Goal: Connect with others: Connect with others

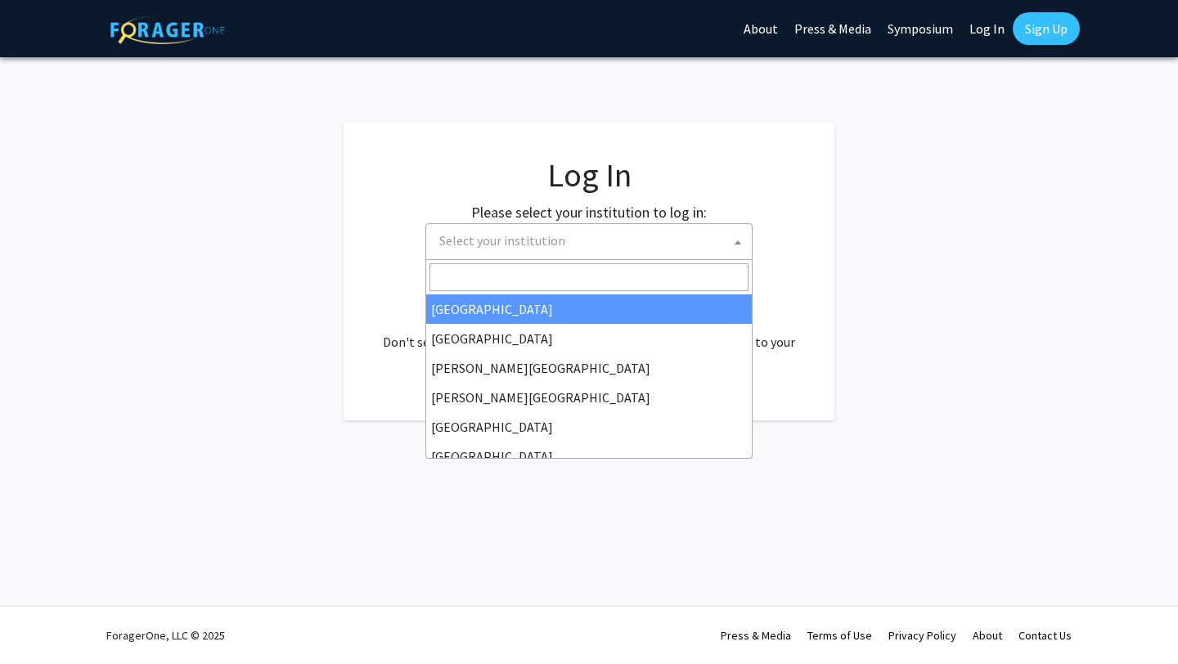
click at [615, 245] on span "Select your institution" at bounding box center [592, 241] width 319 height 34
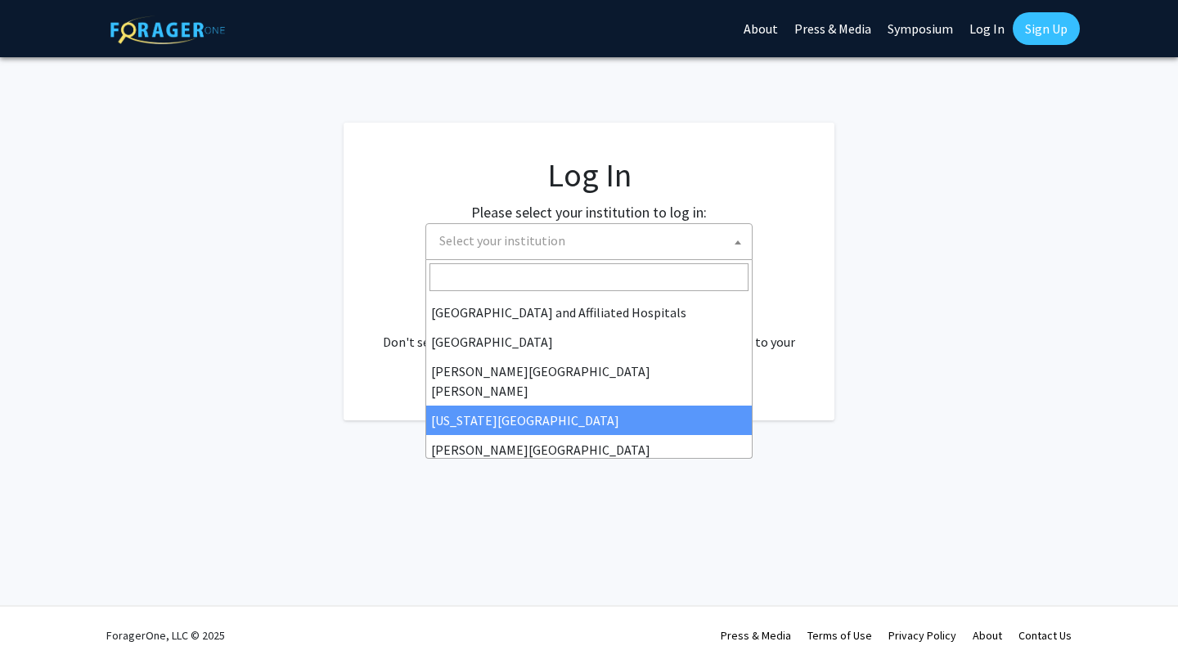
scroll to position [194, 0]
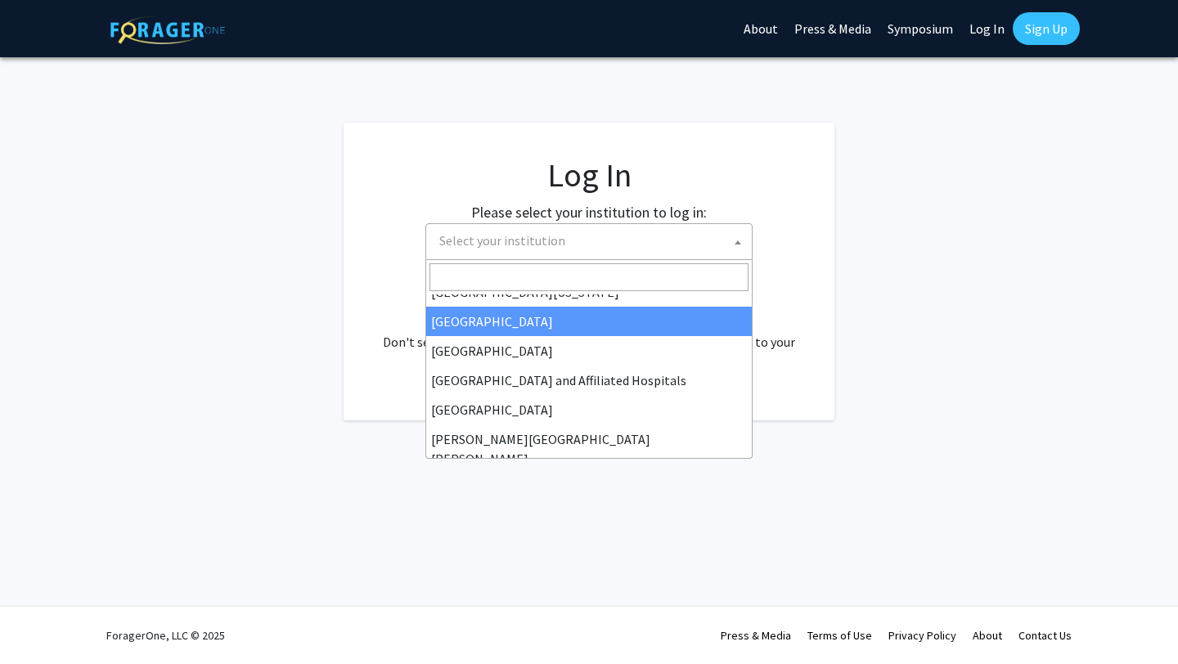
select select "12"
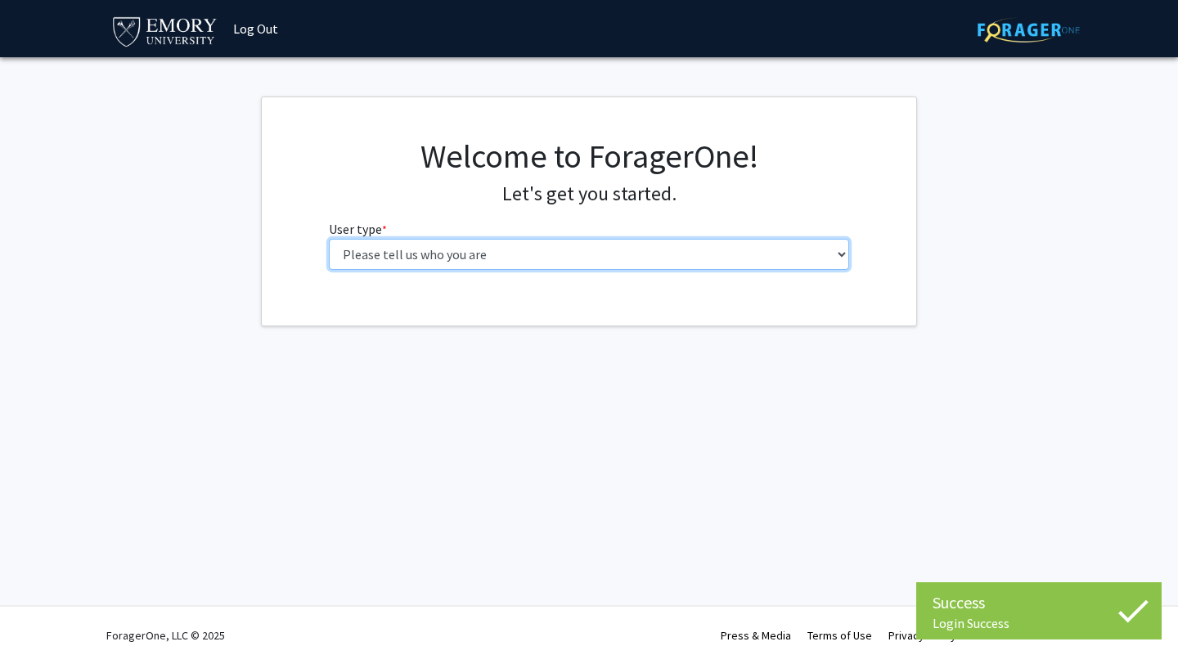
click at [374, 262] on select "Please tell us who you are Undergraduate Student Master's Student Doctoral Cand…" at bounding box center [589, 254] width 521 height 31
select select "1: undergrad"
click at [329, 239] on select "Please tell us who you are Undergraduate Student Master's Student Doctoral Cand…" at bounding box center [589, 254] width 521 height 31
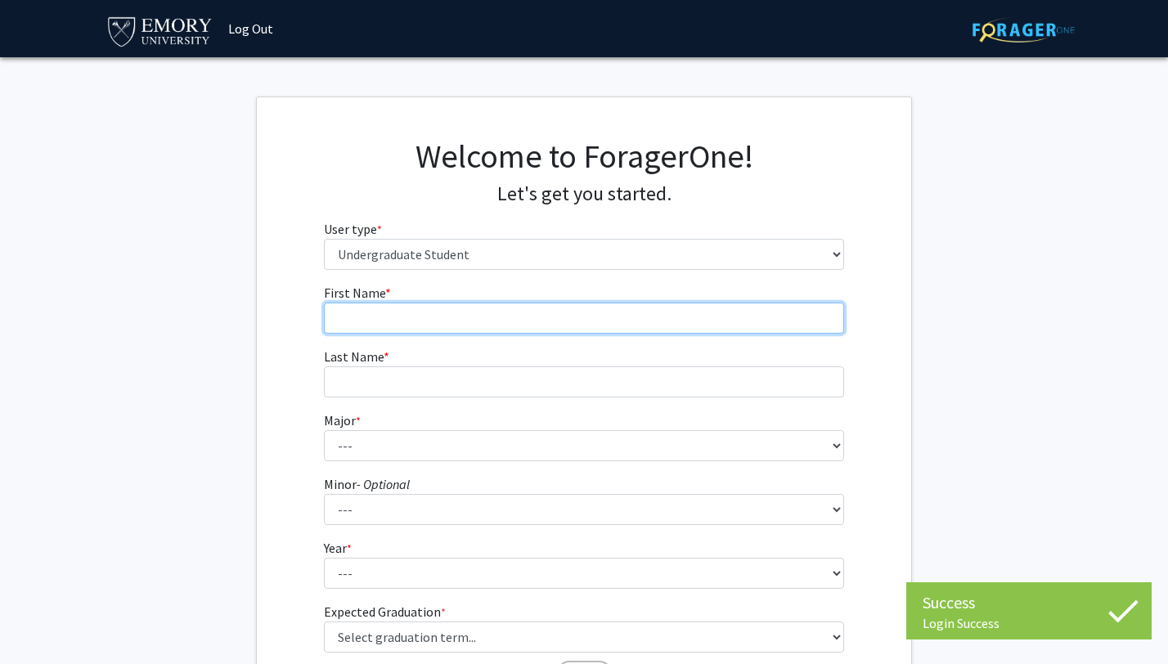
click at [452, 317] on input "First Name * required" at bounding box center [584, 318] width 521 height 31
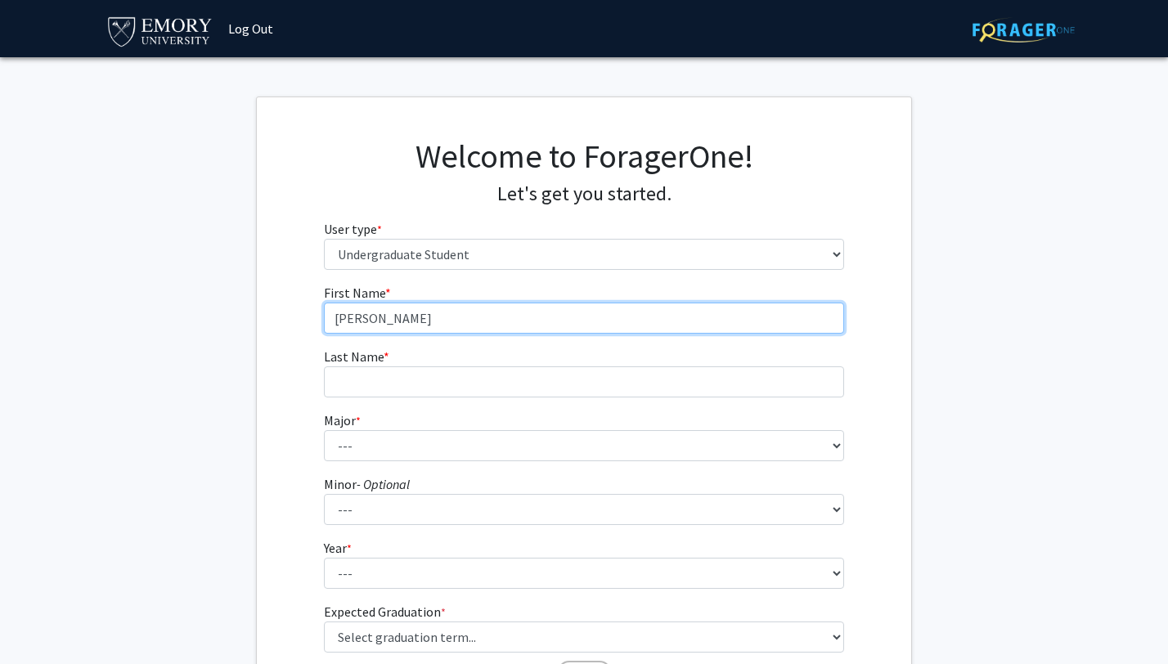
type input "[PERSON_NAME]"
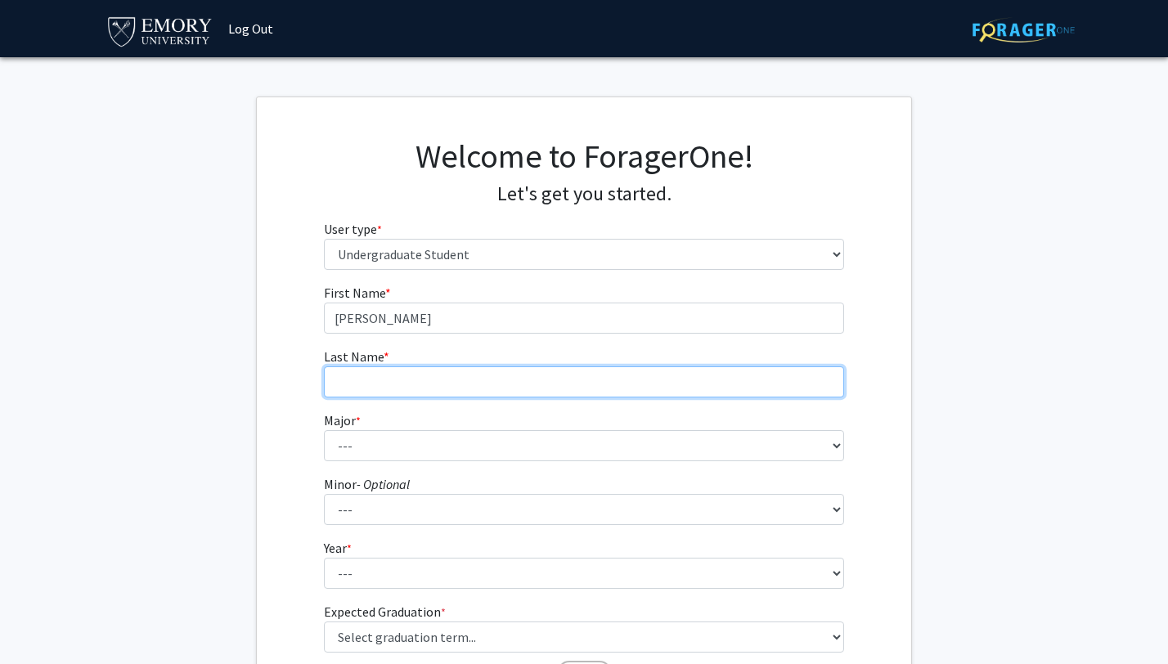
click at [422, 385] on input "Last Name * required" at bounding box center [584, 381] width 521 height 31
type input "[PERSON_NAME]"
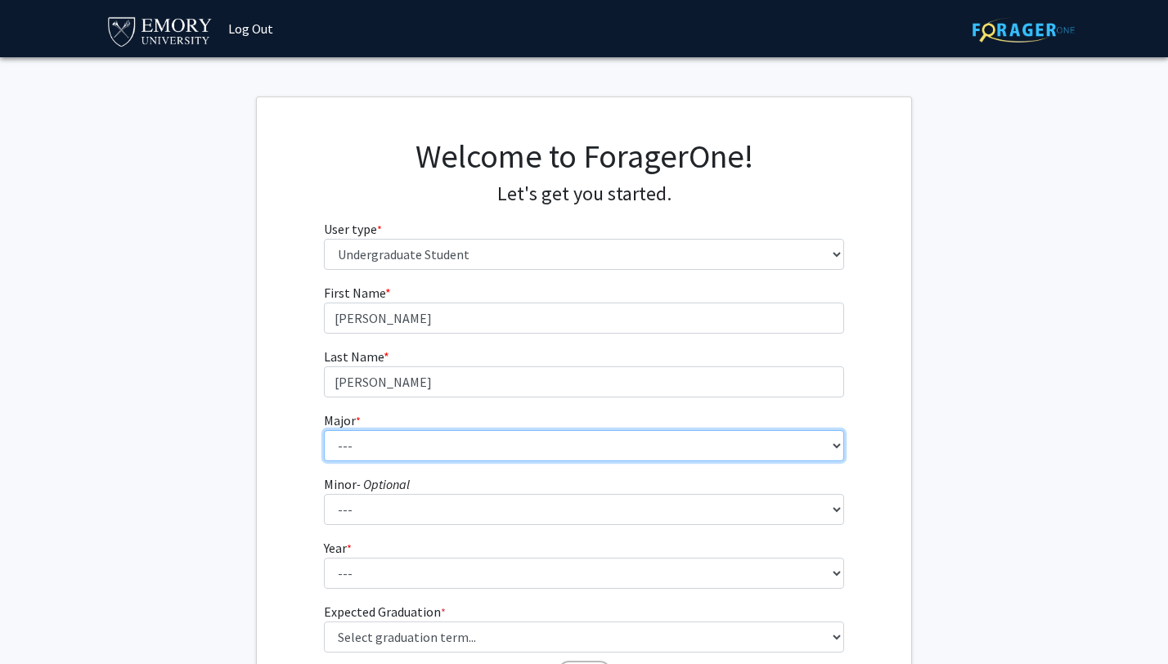
click at [419, 443] on select "--- Accounting African American Studies African Studies American Studies Analyt…" at bounding box center [584, 445] width 521 height 31
select select "56: 1016"
click at [324, 430] on select "--- Accounting African American Studies African Studies American Studies Analyt…" at bounding box center [584, 445] width 521 height 31
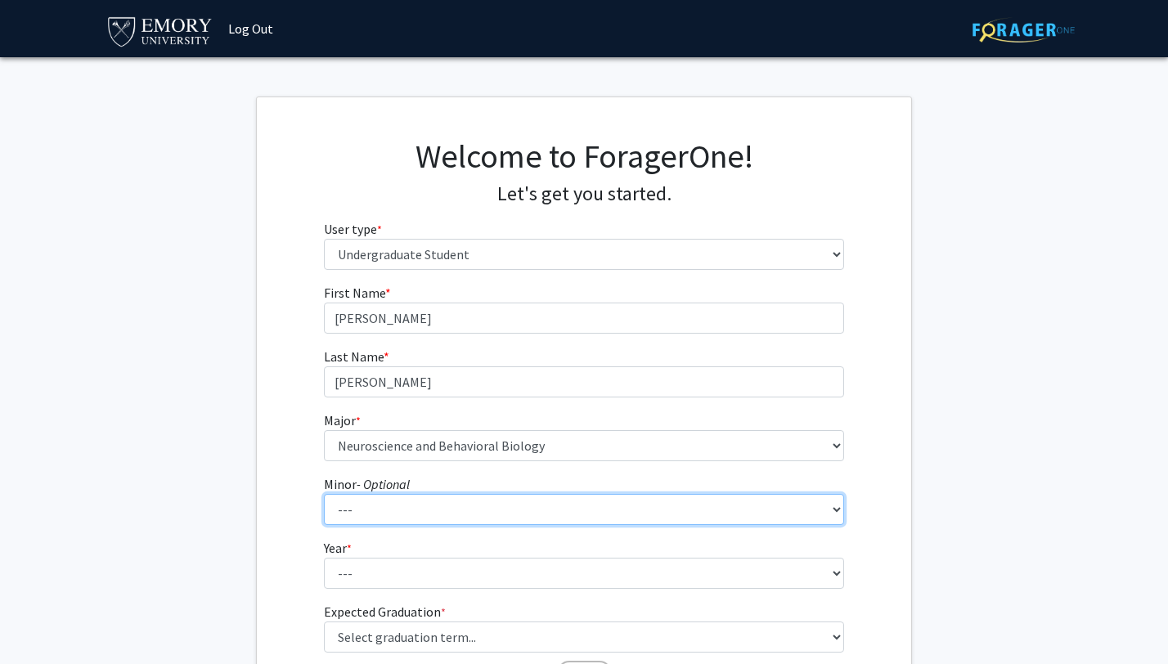
click at [395, 511] on select "--- African American Studies African Studies American Studies Ancient Mediterra…" at bounding box center [584, 509] width 521 height 31
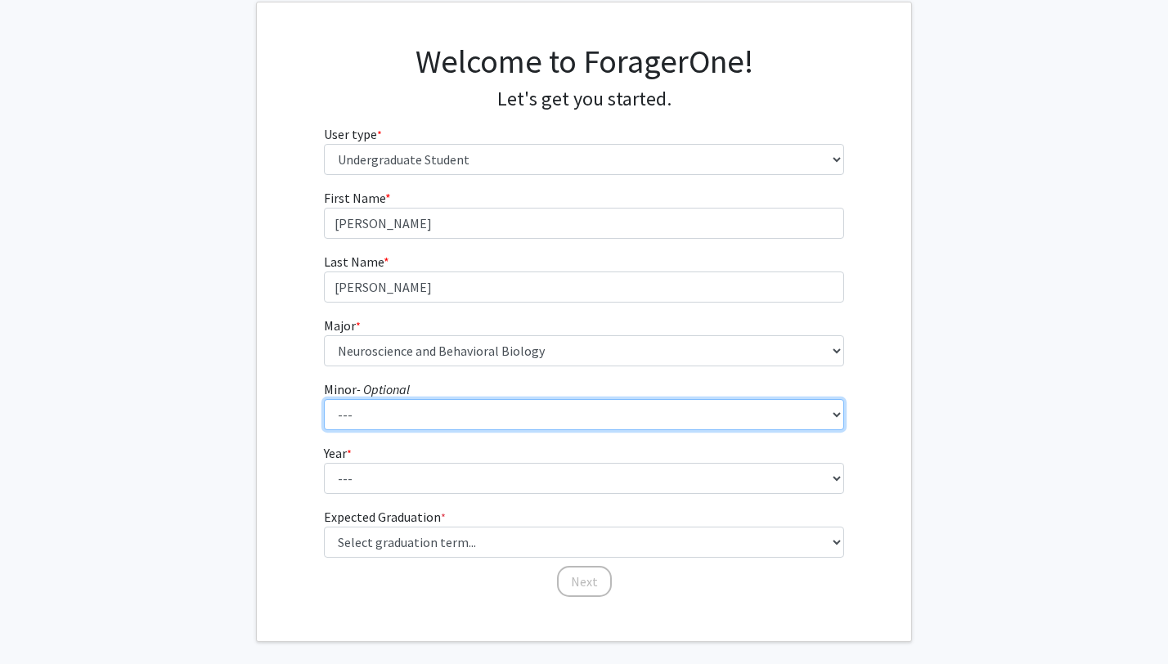
scroll to position [96, 0]
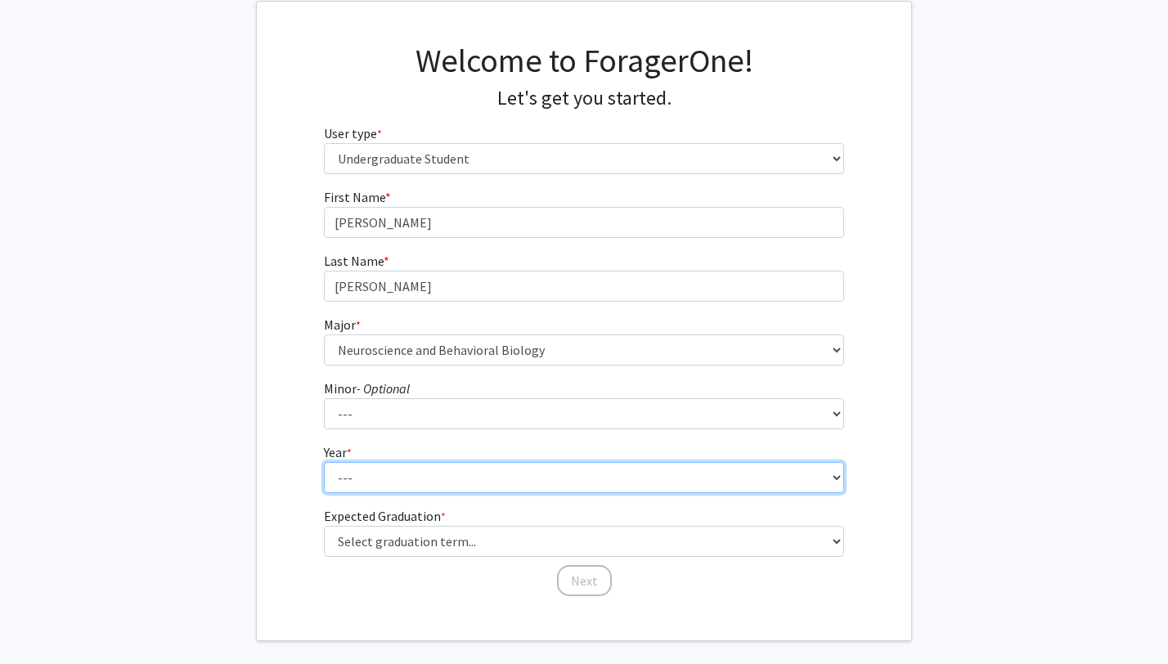
click at [375, 475] on select "--- First-year Sophomore Junior Senior Postbaccalaureate Certificate" at bounding box center [584, 477] width 521 height 31
select select "1: first-year"
click at [324, 462] on select "--- First-year Sophomore Junior Senior Postbaccalaureate Certificate" at bounding box center [584, 477] width 521 height 31
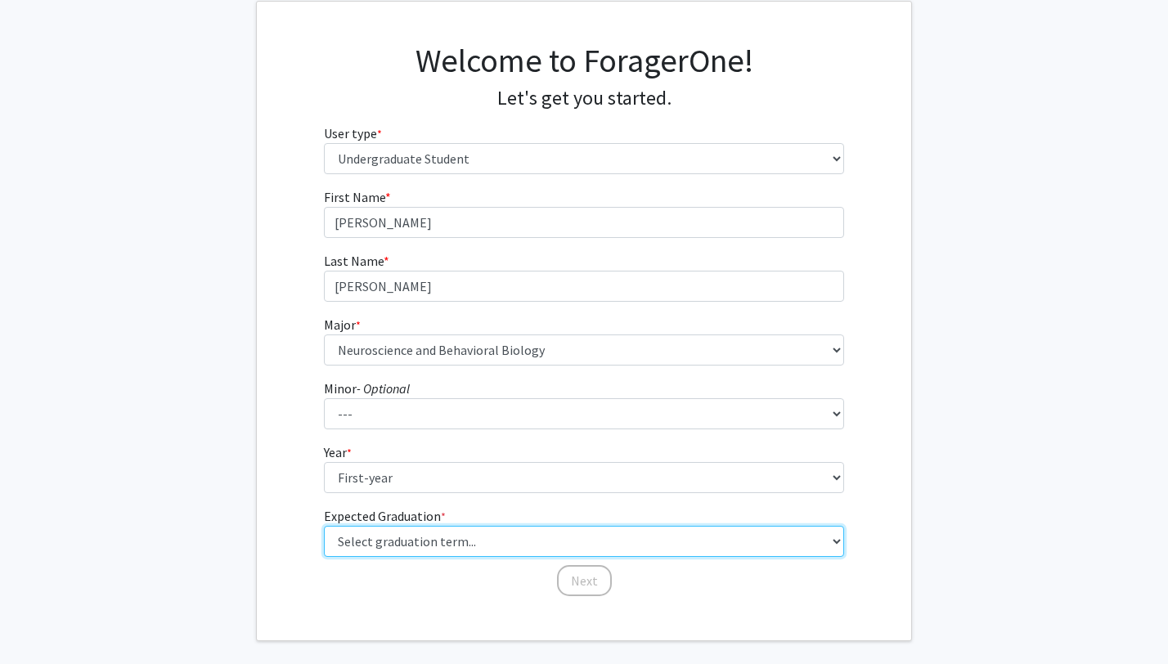
click at [405, 534] on select "Select graduation term... Spring 2025 Summer 2025 Fall 2025 Winter 2025 Spring …" at bounding box center [584, 541] width 521 height 31
select select "17: spring_2029"
click at [324, 526] on select "Select graduation term... Spring 2025 Summer 2025 Fall 2025 Winter 2025 Spring …" at bounding box center [584, 541] width 521 height 31
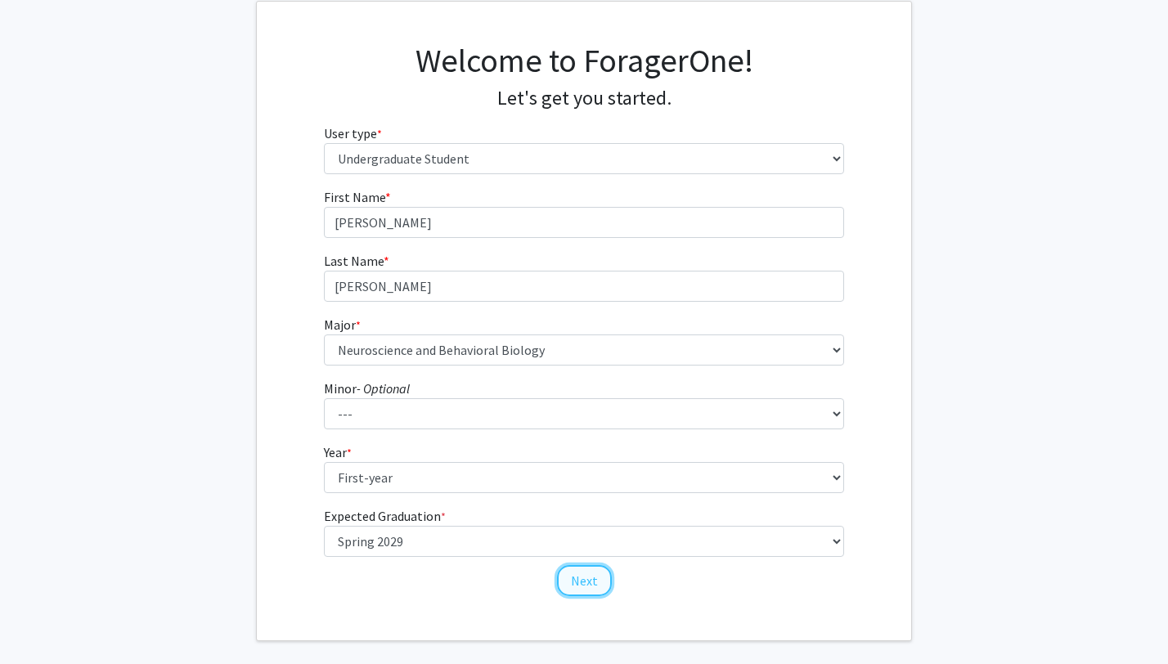
click at [572, 579] on button "Next" at bounding box center [584, 580] width 55 height 31
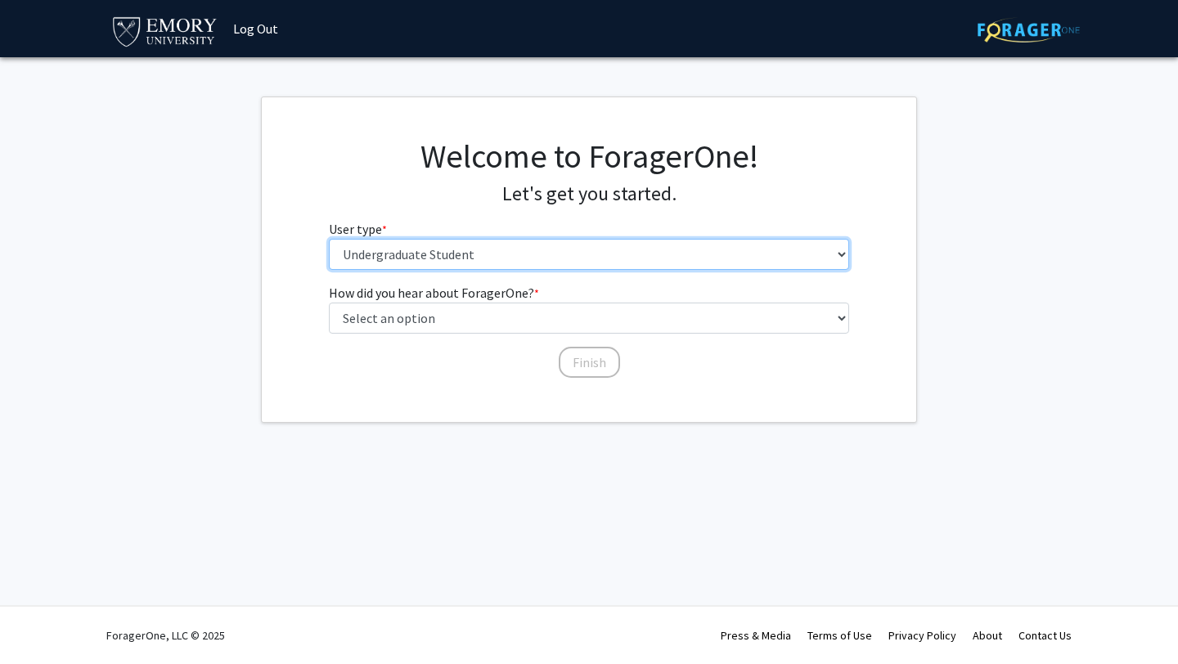
click at [520, 253] on select "Please tell us who you are Undergraduate Student Master's Student Doctoral Cand…" at bounding box center [589, 254] width 521 height 31
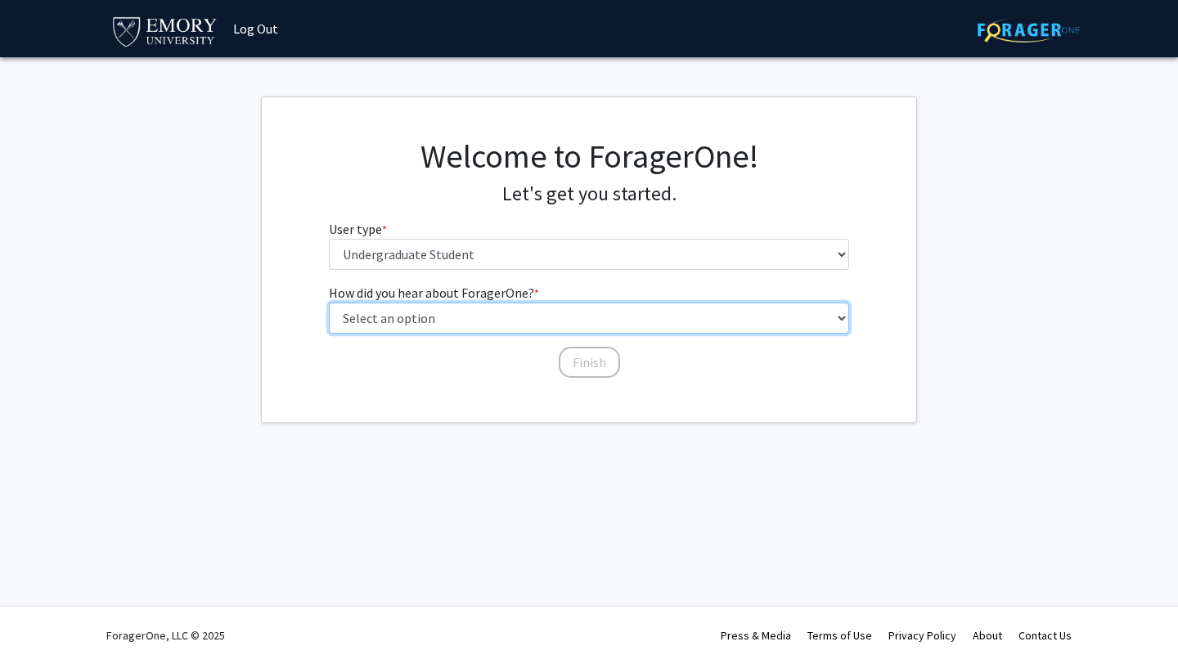
click at [455, 322] on select "Select an option Peer/student recommendation Faculty/staff recommendation Unive…" at bounding box center [589, 318] width 521 height 31
click at [329, 303] on select "Select an option Peer/student recommendation Faculty/staff recommendation Unive…" at bounding box center [589, 318] width 521 height 31
click at [523, 313] on select "Select an option Peer/student recommendation Faculty/staff recommendation Unive…" at bounding box center [589, 318] width 521 height 31
select select "3: university_website"
click at [329, 303] on select "Select an option Peer/student recommendation Faculty/staff recommendation Unive…" at bounding box center [589, 318] width 521 height 31
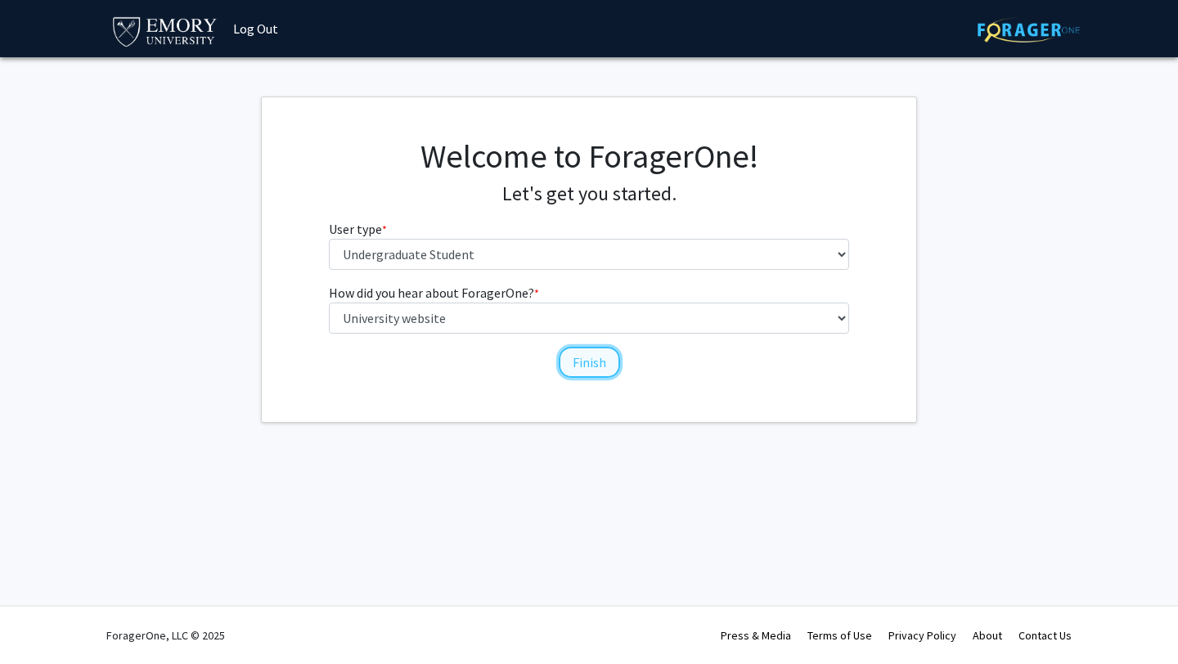
click at [573, 354] on button "Finish" at bounding box center [589, 362] width 61 height 31
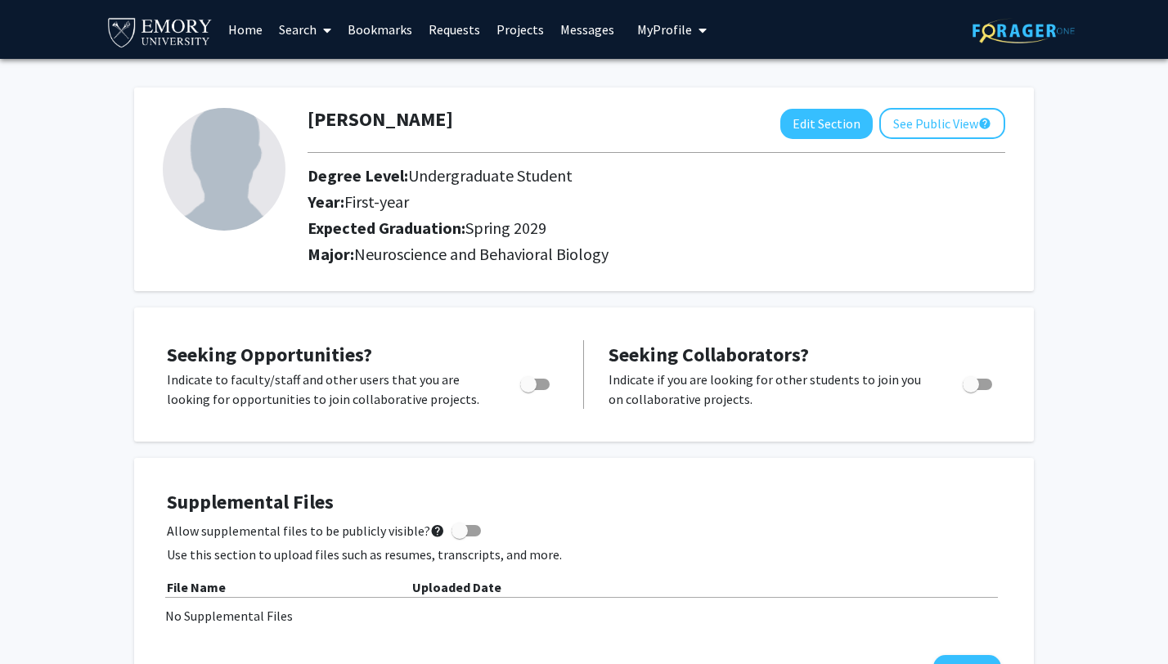
click at [544, 386] on span "Toggle" at bounding box center [534, 384] width 29 height 11
click at [528, 390] on input "Are you actively seeking opportunities?" at bounding box center [528, 390] width 1 height 1
checkbox input "true"
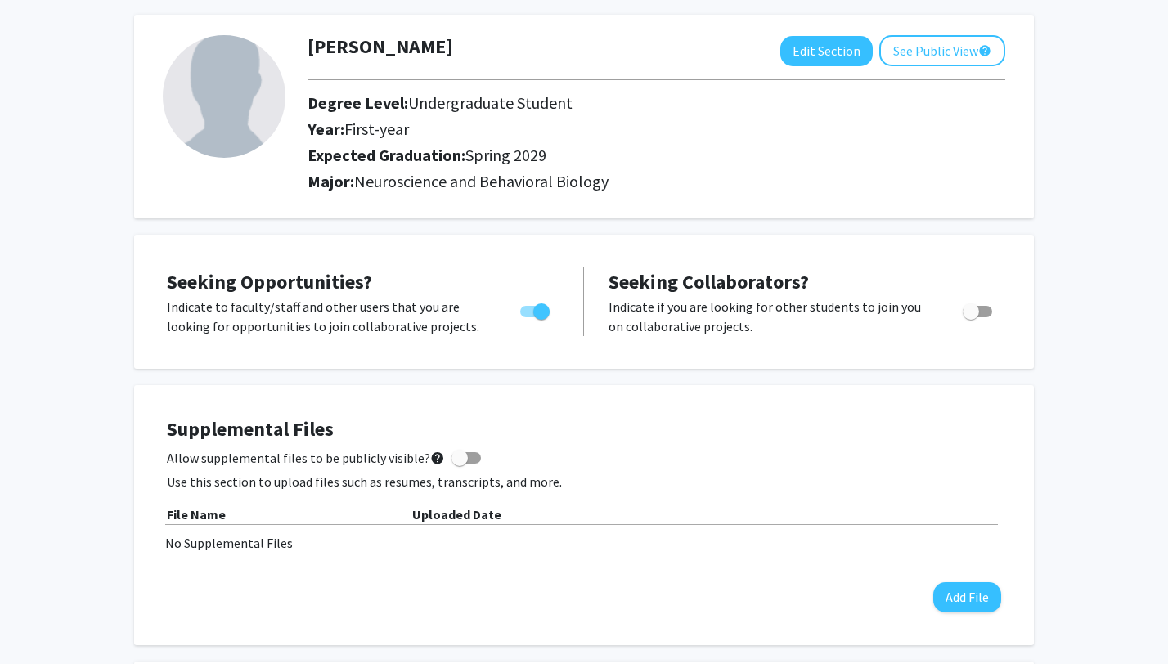
scroll to position [19, 0]
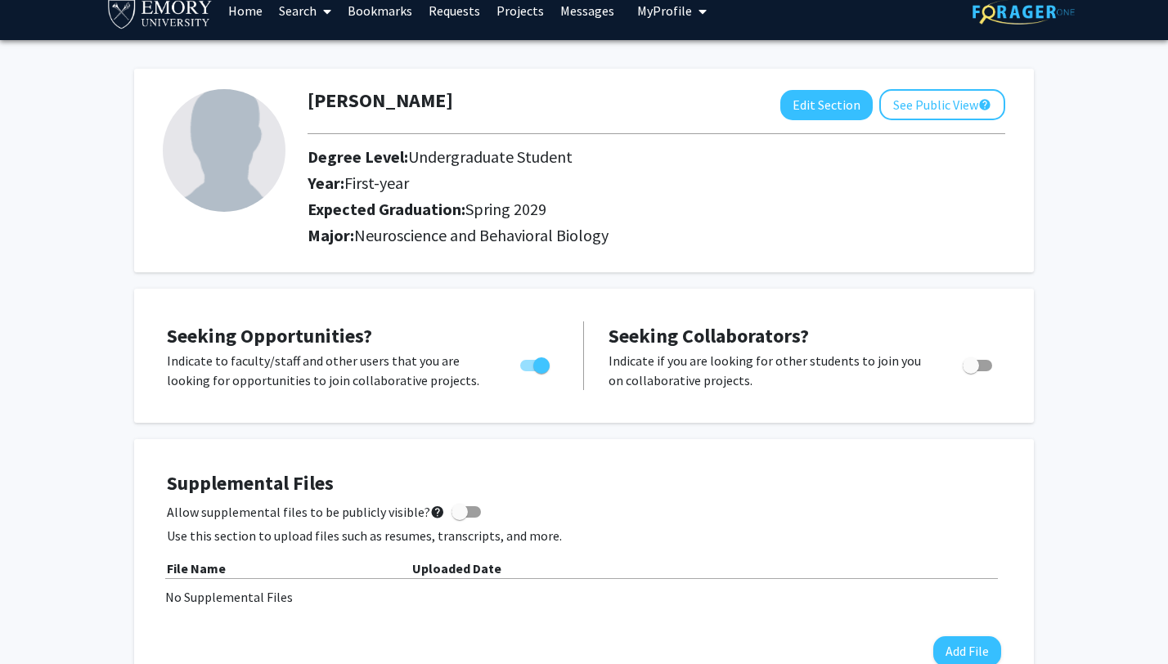
click at [317, 13] on span at bounding box center [324, 11] width 15 height 57
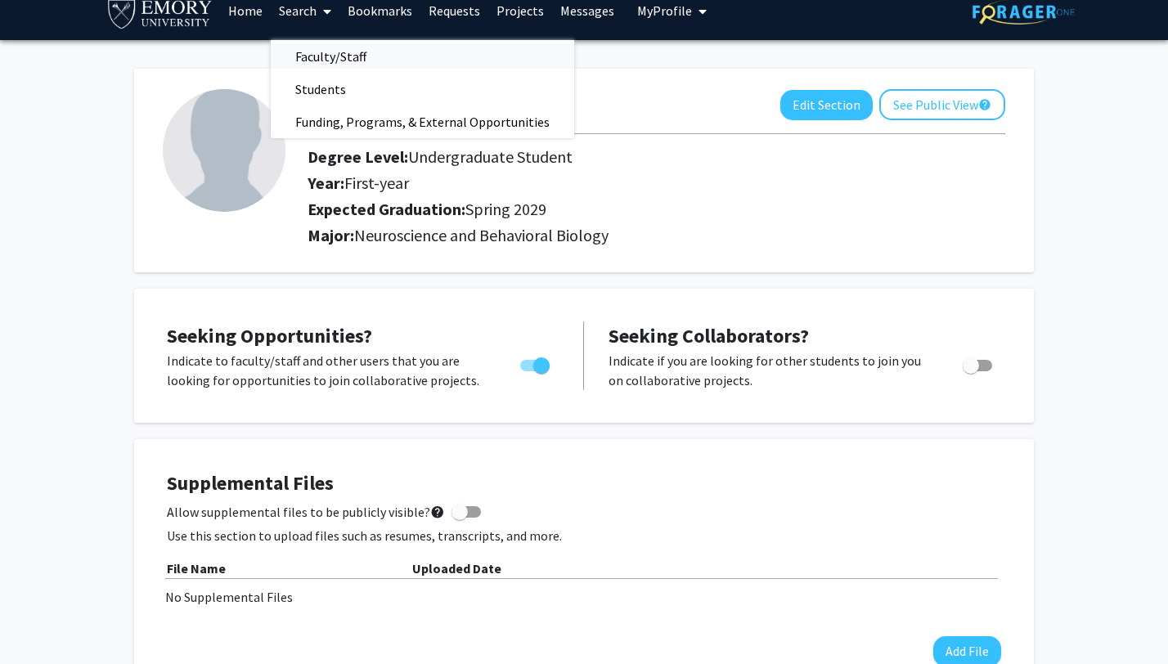
click at [329, 50] on span "Faculty/Staff" at bounding box center [331, 56] width 120 height 33
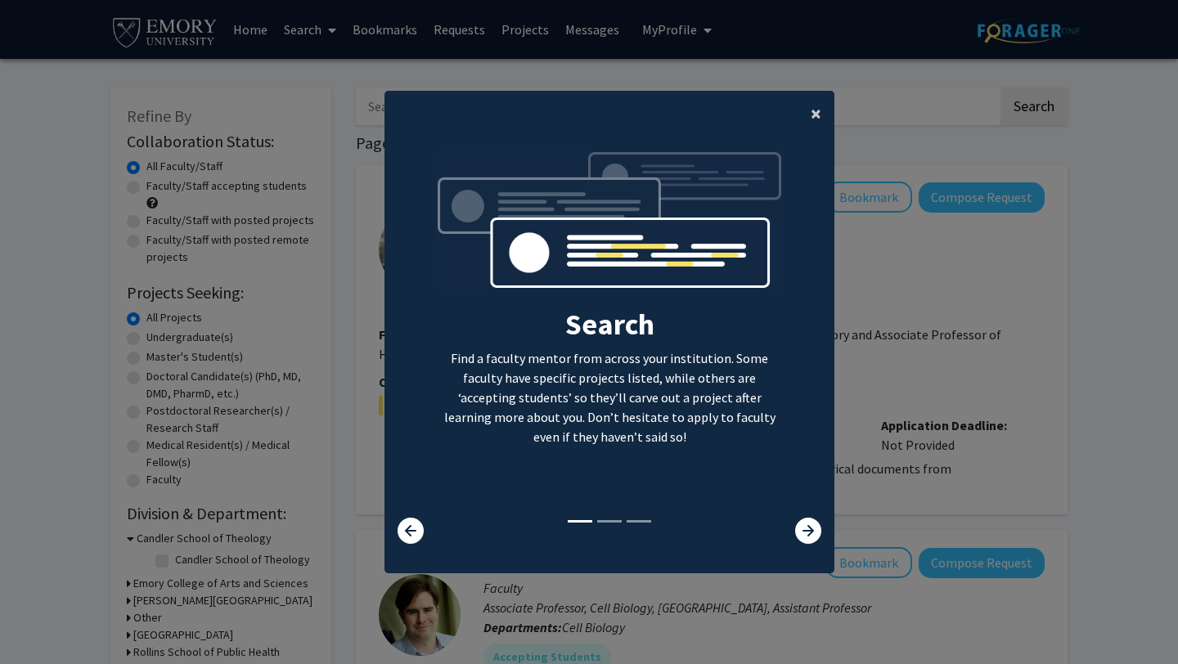
click at [811, 116] on span "×" at bounding box center [816, 113] width 11 height 25
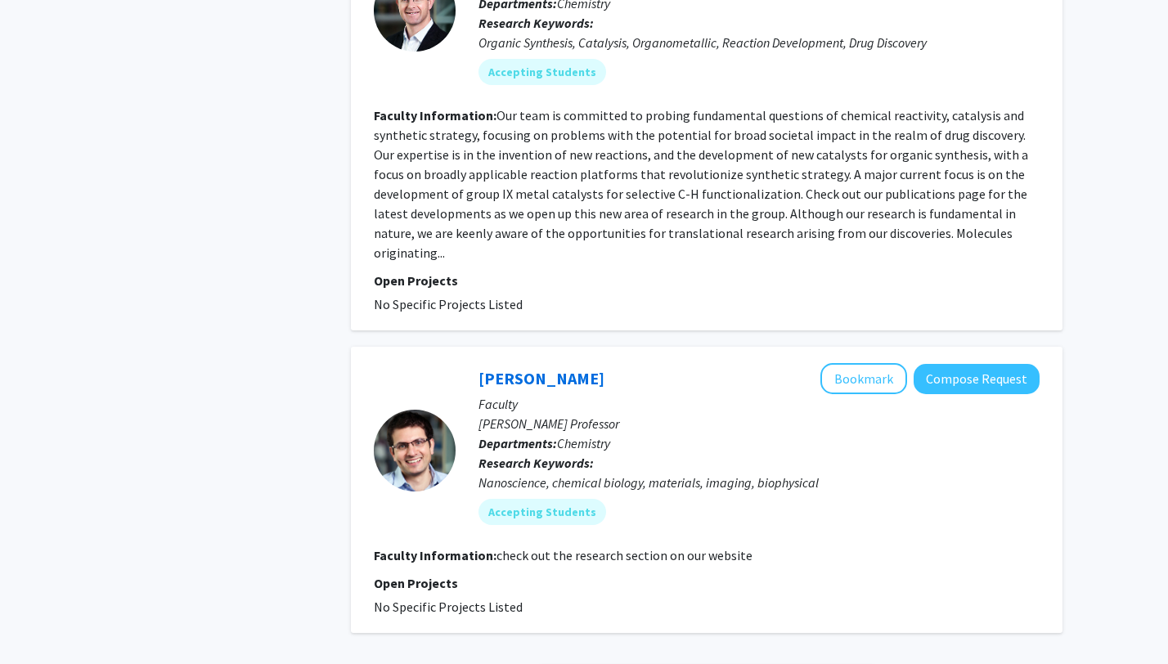
scroll to position [5238, 0]
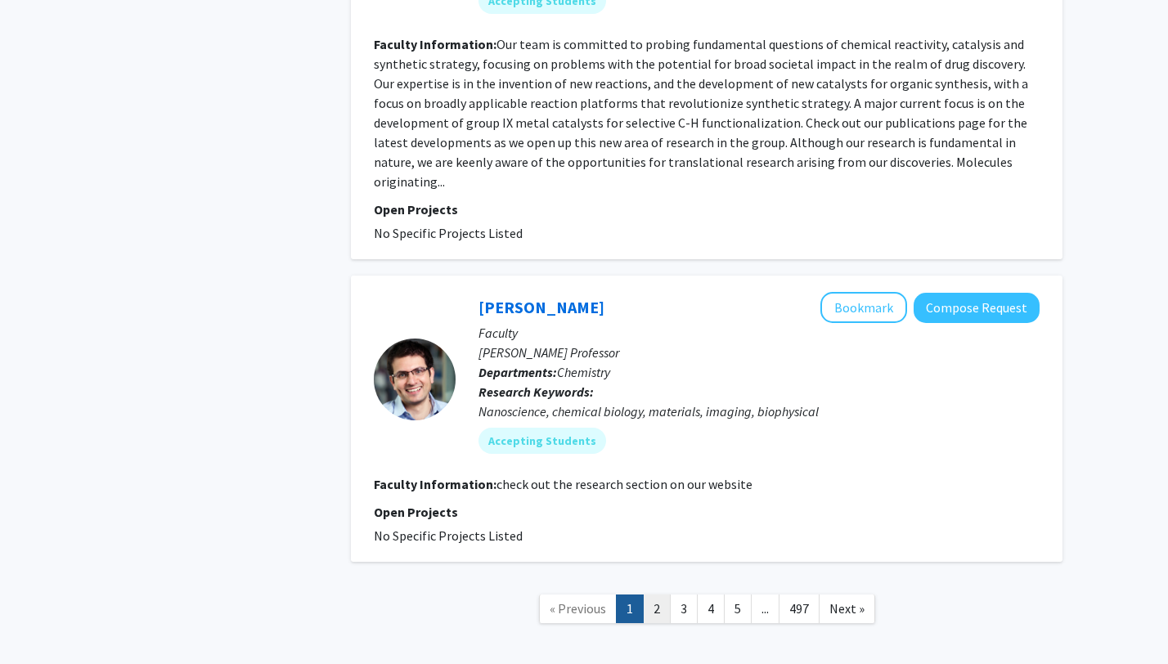
click at [658, 595] on link "2" at bounding box center [657, 609] width 28 height 29
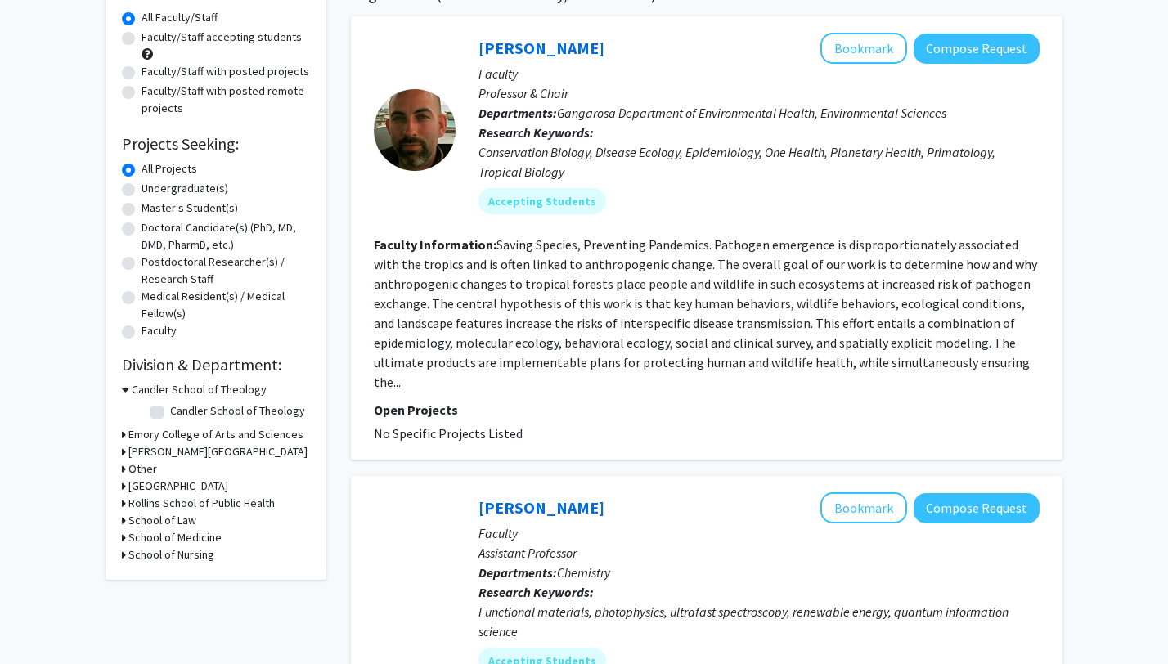
scroll to position [70, 0]
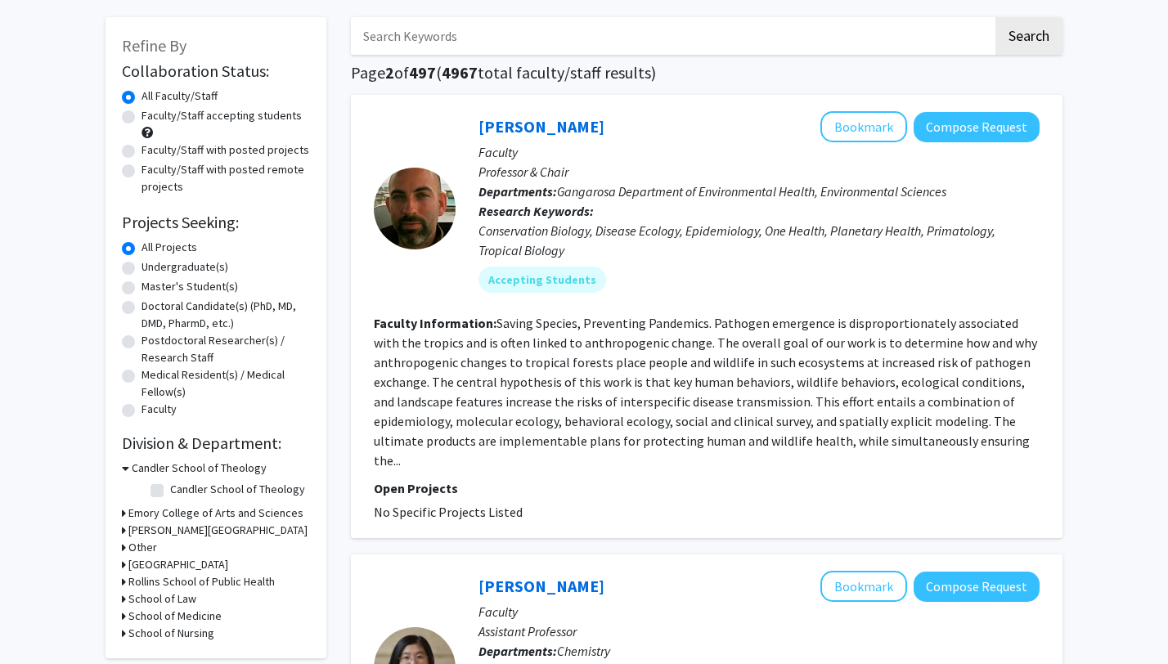
click at [204, 115] on label "Faculty/Staff accepting students" at bounding box center [221, 115] width 160 height 17
click at [152, 115] on input "Faculty/Staff accepting students" at bounding box center [146, 112] width 11 height 11
radio input "true"
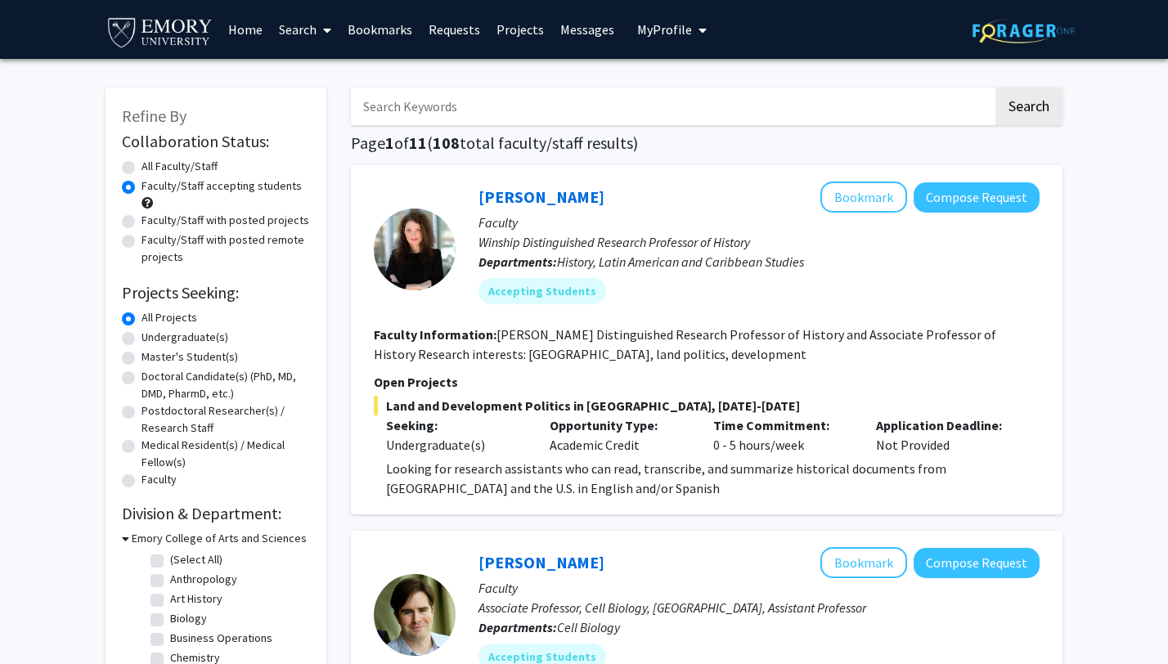
click at [203, 214] on label "Faculty/Staff with posted projects" at bounding box center [225, 220] width 168 height 17
click at [152, 214] on input "Faculty/Staff with posted projects" at bounding box center [146, 217] width 11 height 11
radio input "true"
click at [156, 164] on label "All Faculty/Staff" at bounding box center [179, 166] width 76 height 17
click at [152, 164] on input "All Faculty/Staff" at bounding box center [146, 163] width 11 height 11
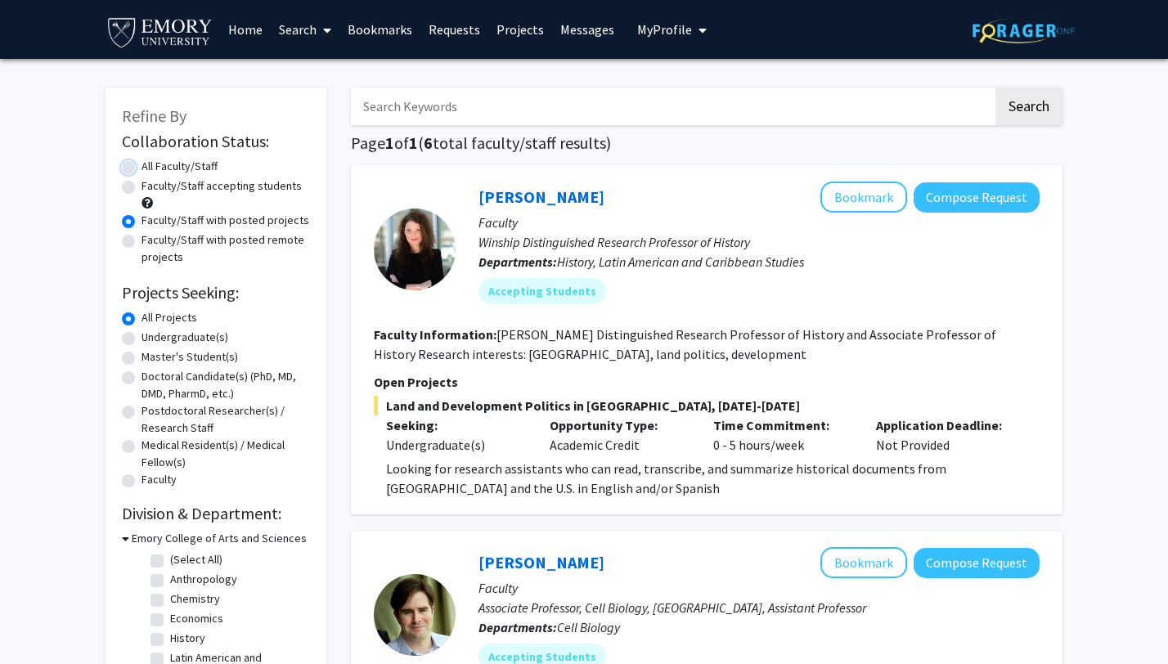
radio input "true"
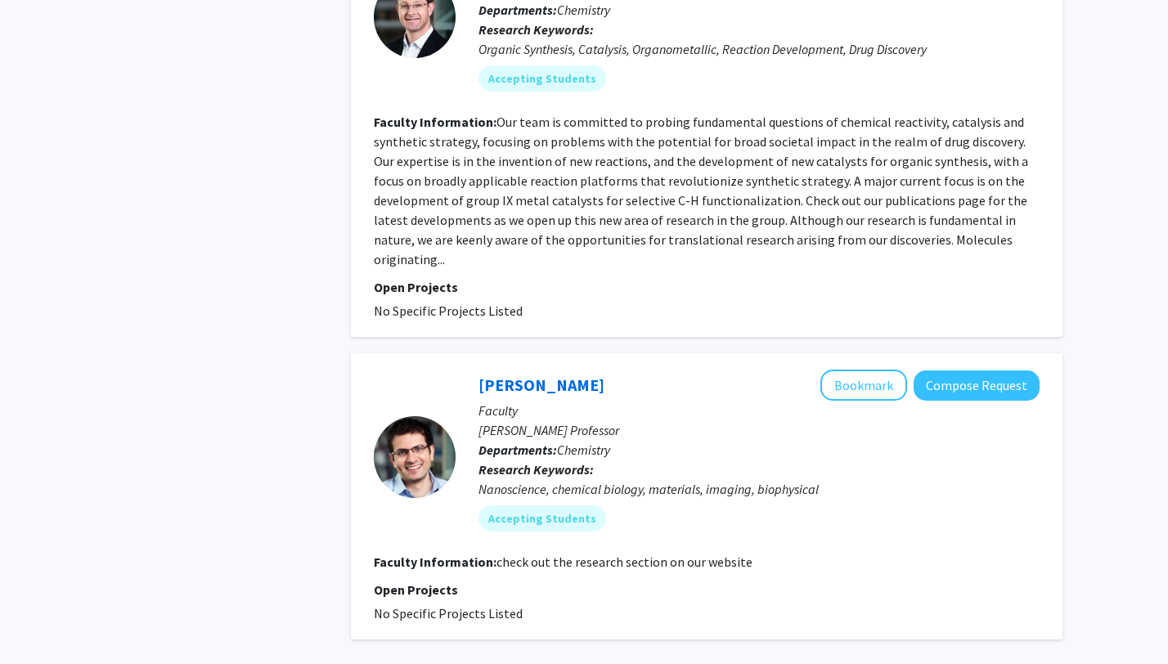
scroll to position [5162, 0]
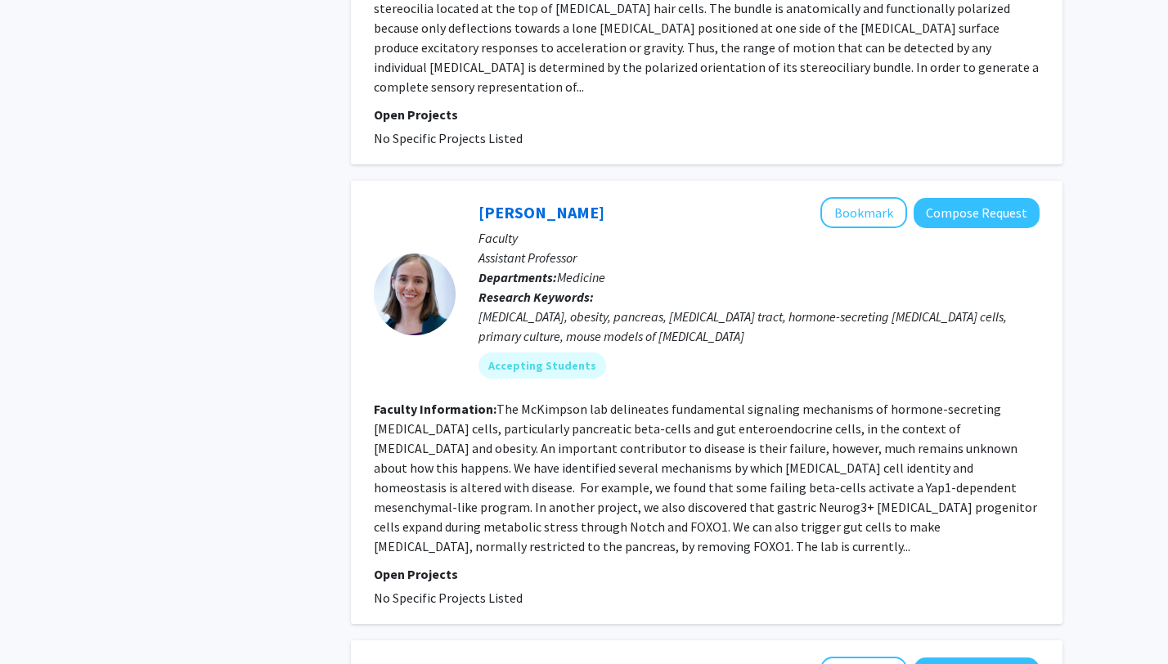
scroll to position [1325, 0]
click at [852, 196] on button "Bookmark" at bounding box center [863, 211] width 87 height 31
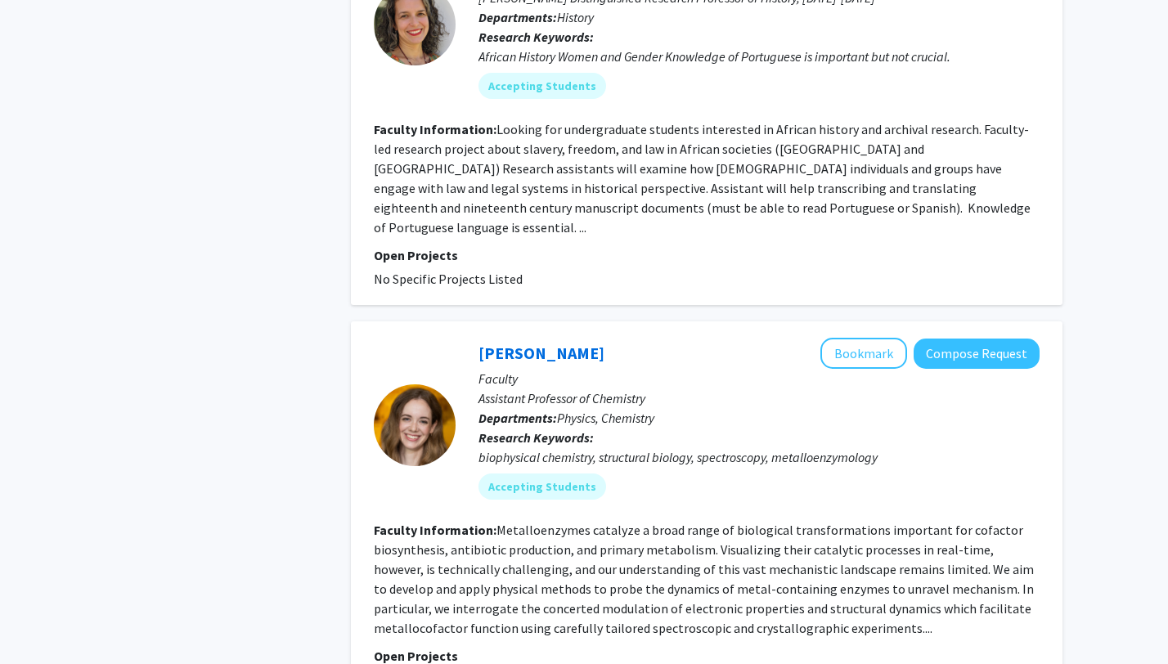
scroll to position [3719, 0]
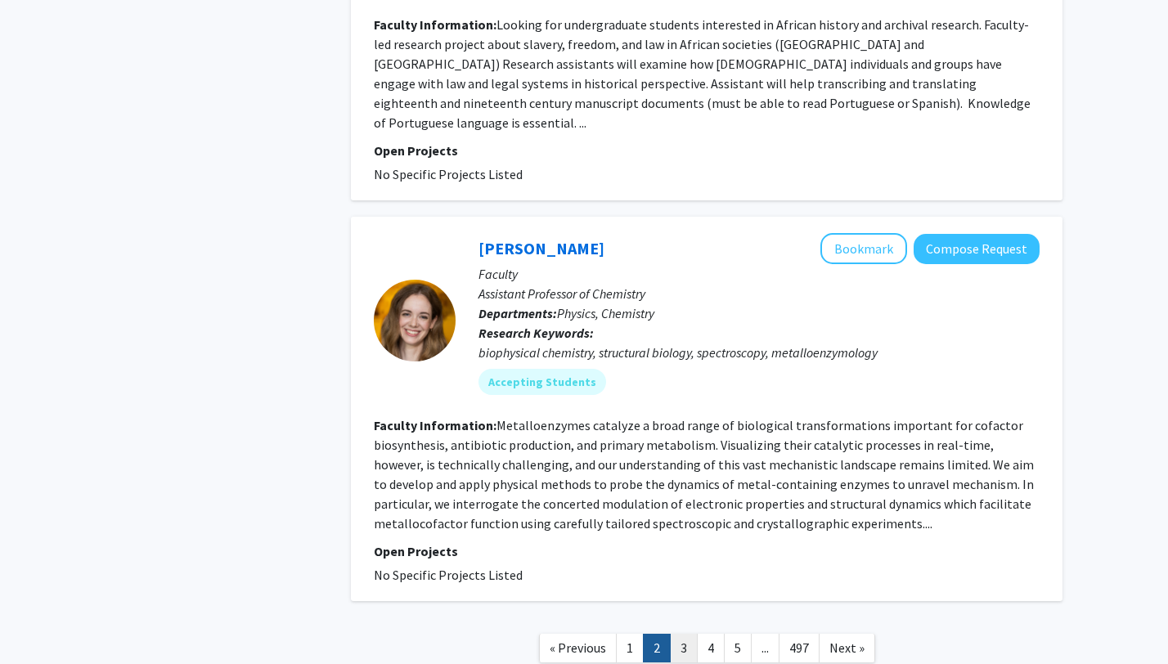
click at [679, 634] on link "3" at bounding box center [684, 648] width 28 height 29
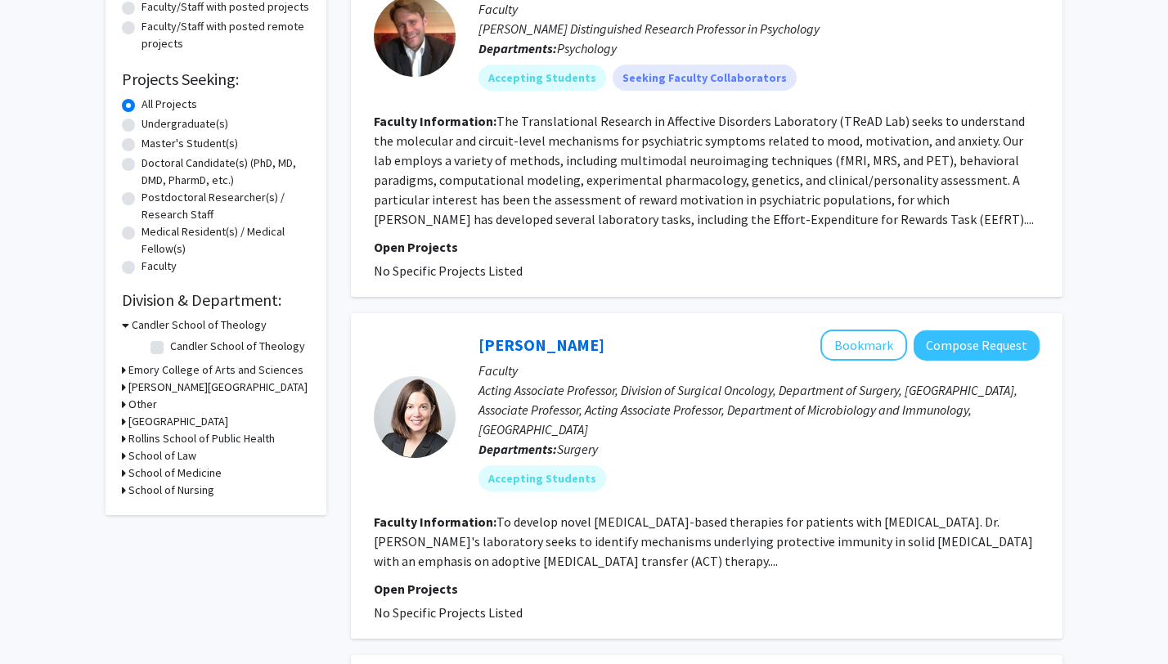
scroll to position [214, 0]
click at [864, 342] on button "Bookmark" at bounding box center [863, 344] width 87 height 31
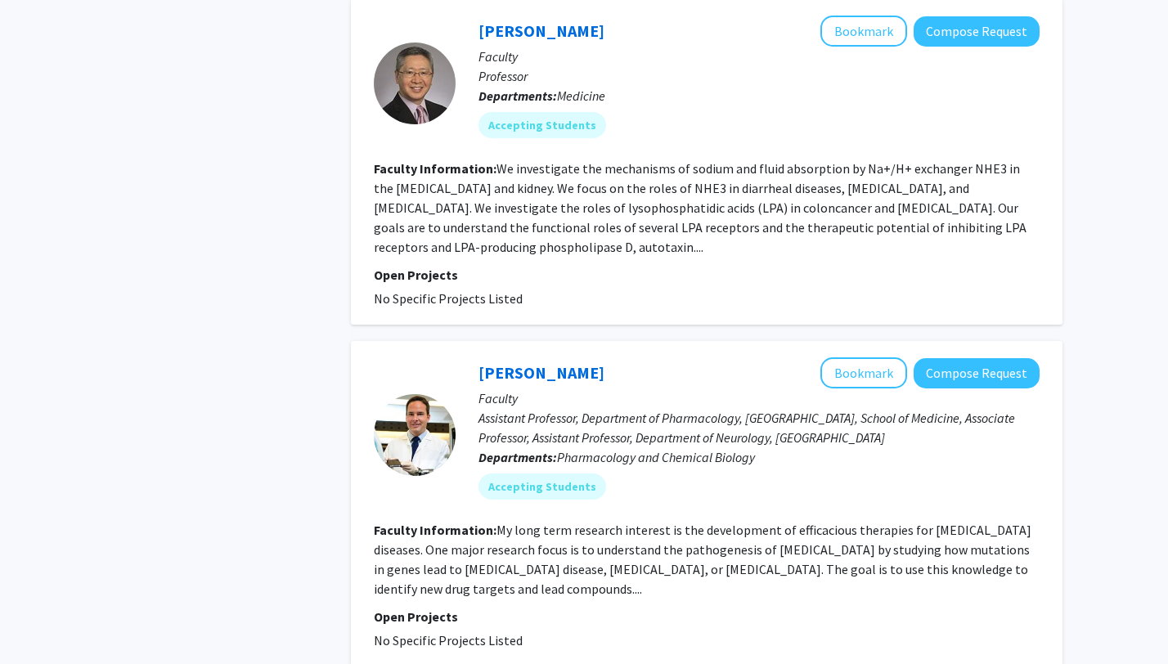
scroll to position [3040, 0]
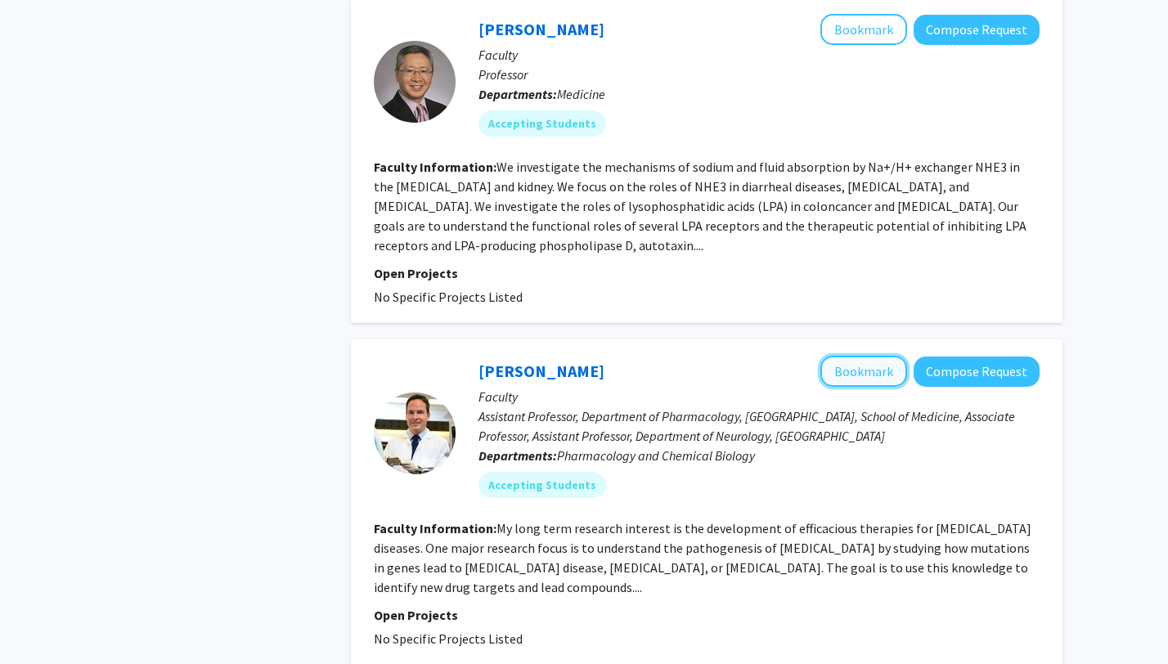
click at [865, 356] on button "Bookmark" at bounding box center [863, 371] width 87 height 31
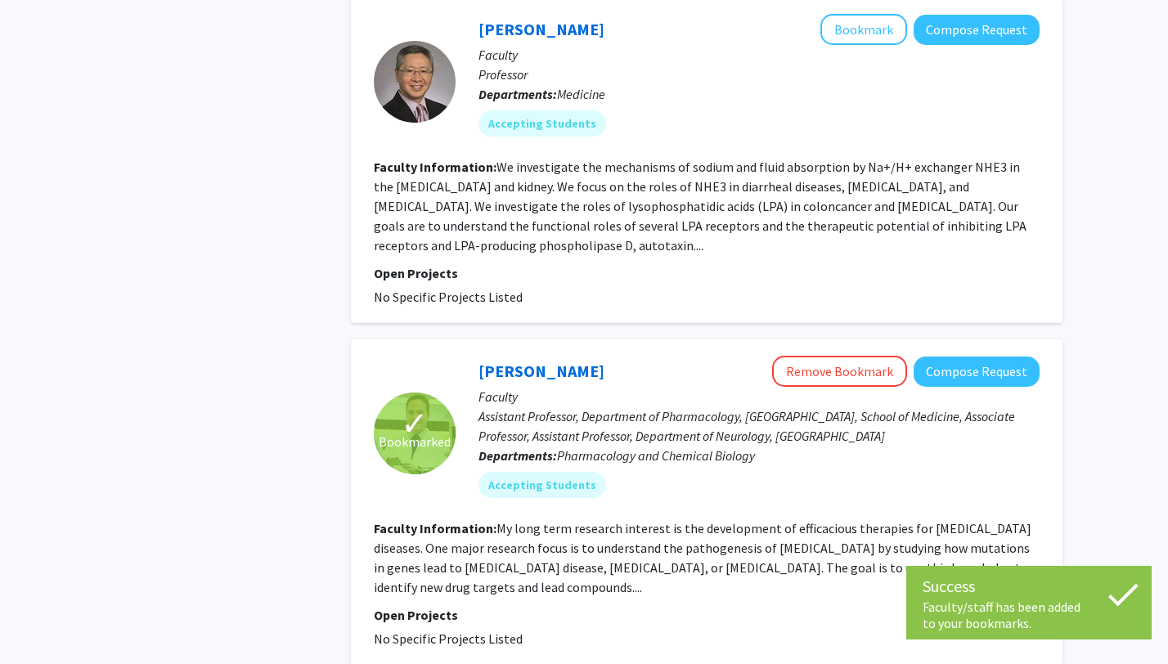
scroll to position [3128, 0]
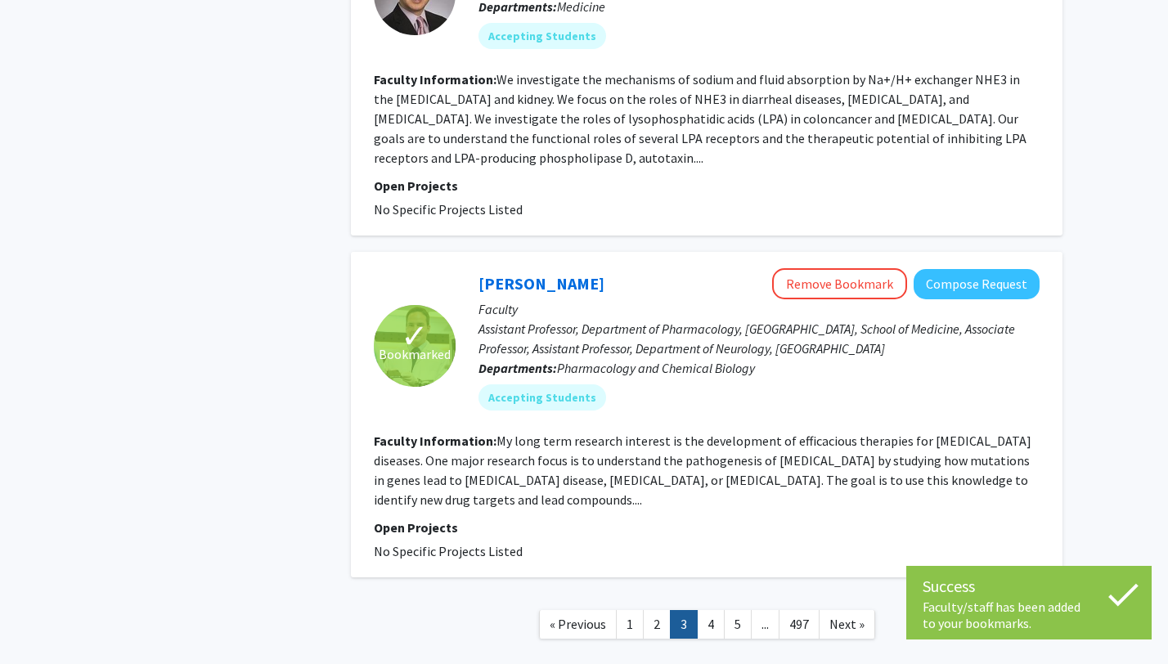
click at [706, 610] on link "4" at bounding box center [711, 624] width 28 height 29
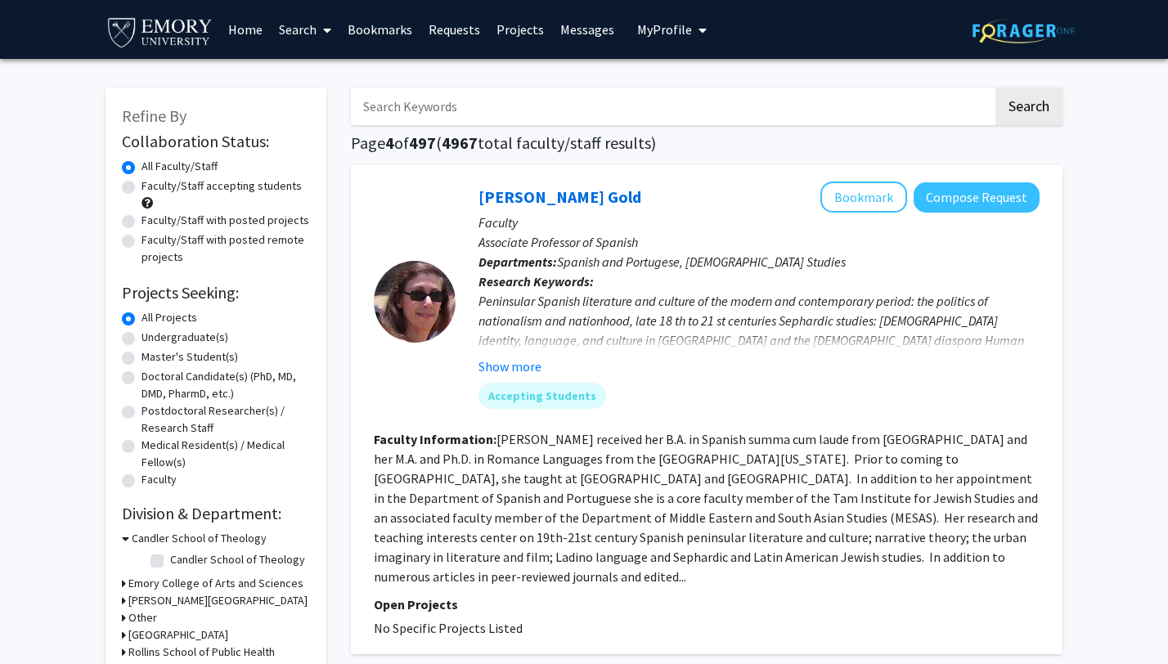
scroll to position [9, 0]
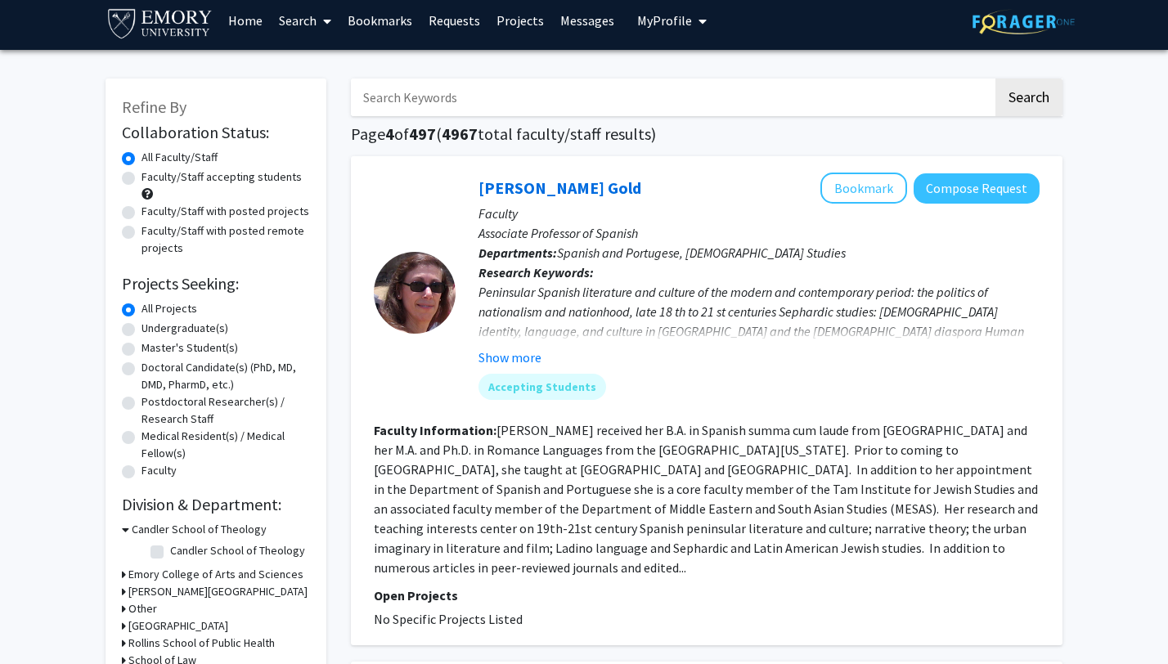
click at [200, 331] on label "Undergraduate(s)" at bounding box center [184, 328] width 87 height 17
click at [152, 330] on input "Undergraduate(s)" at bounding box center [146, 325] width 11 height 11
radio input "true"
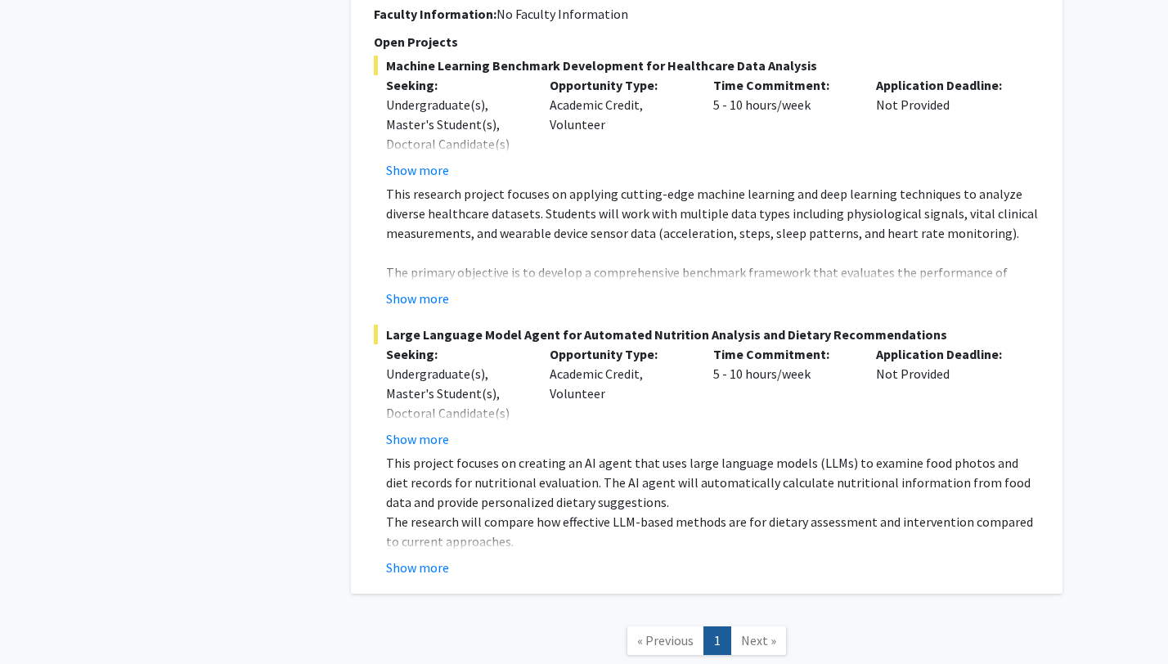
scroll to position [3615, 0]
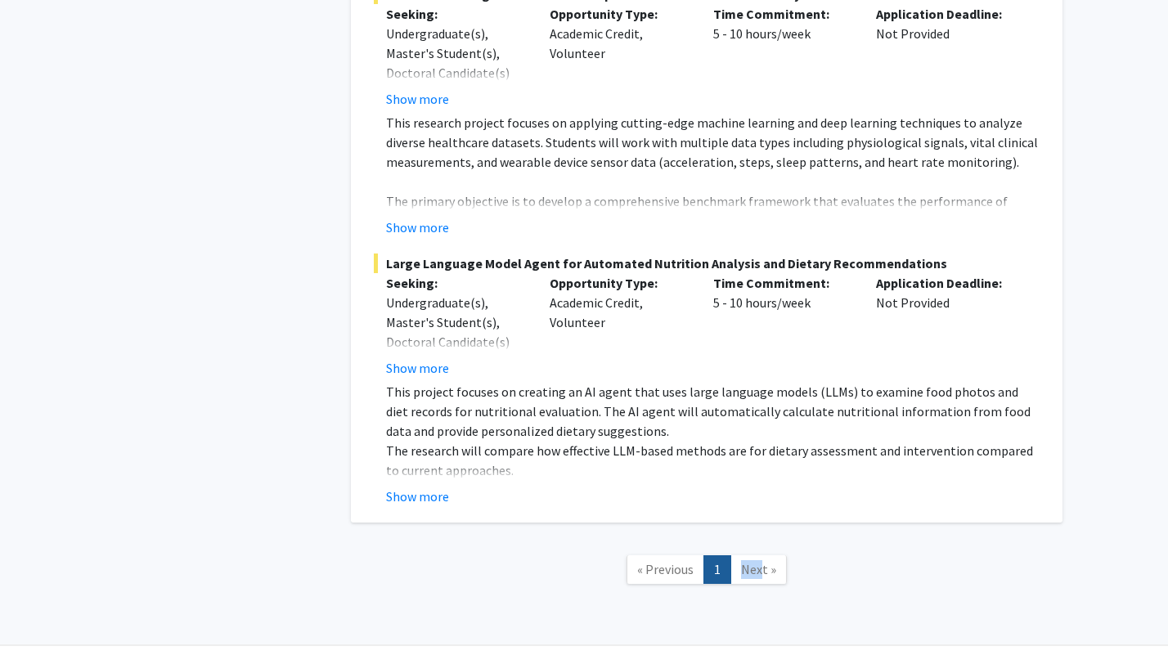
click at [759, 555] on link "Next »" at bounding box center [758, 569] width 56 height 29
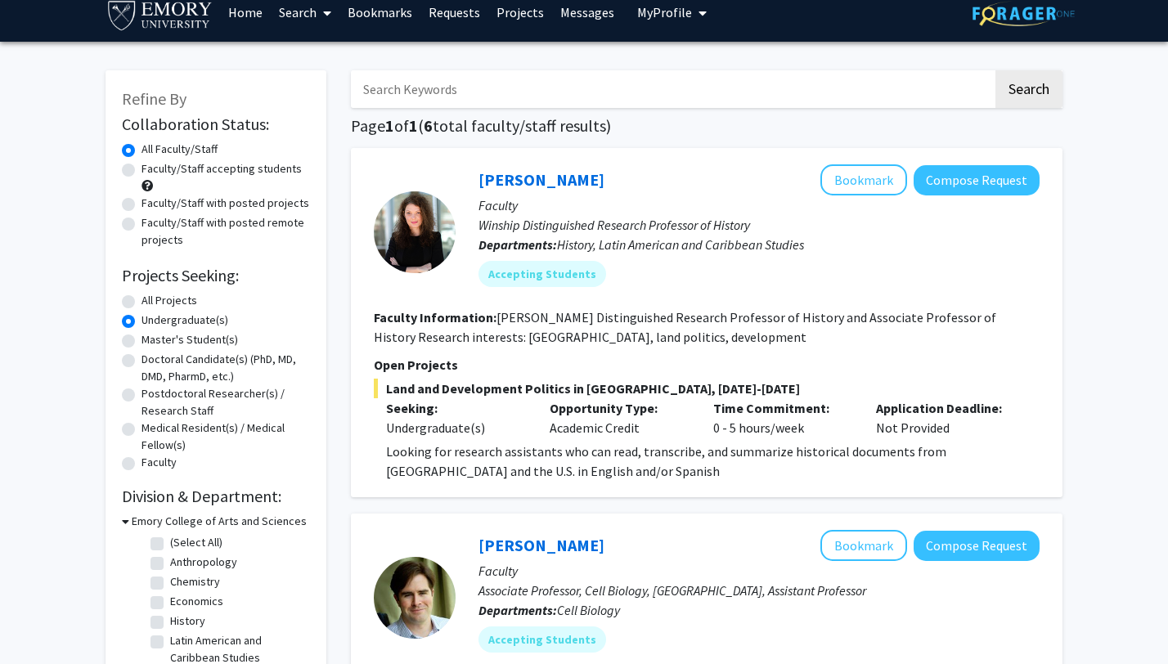
scroll to position [0, 0]
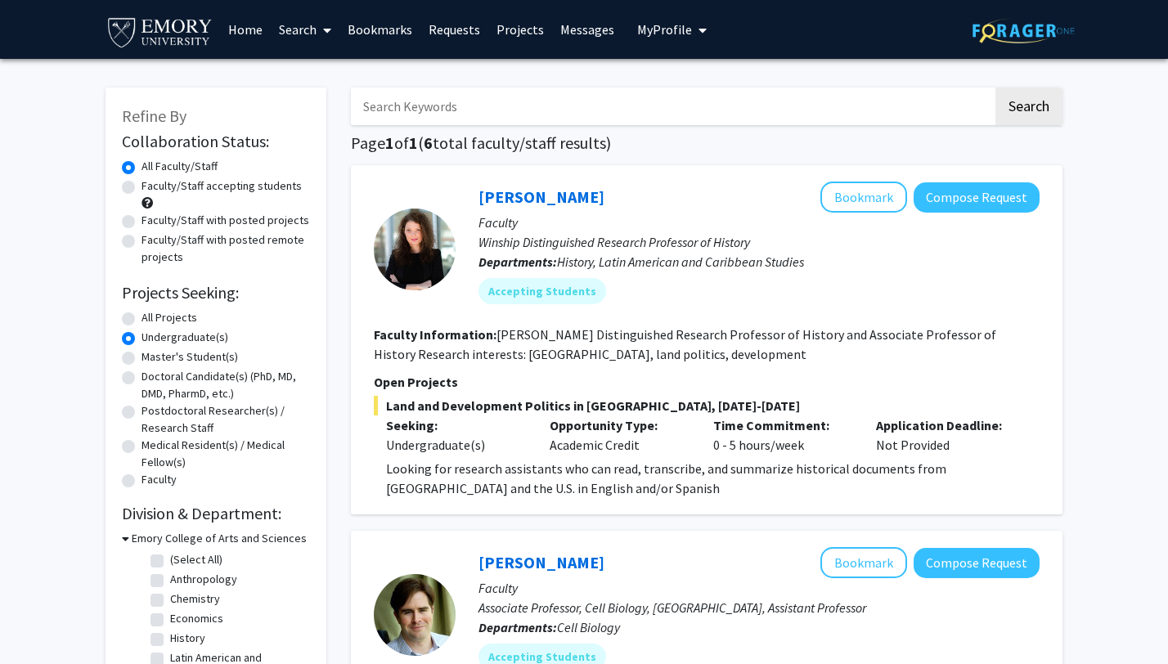
click at [396, 25] on link "Bookmarks" at bounding box center [379, 29] width 81 height 57
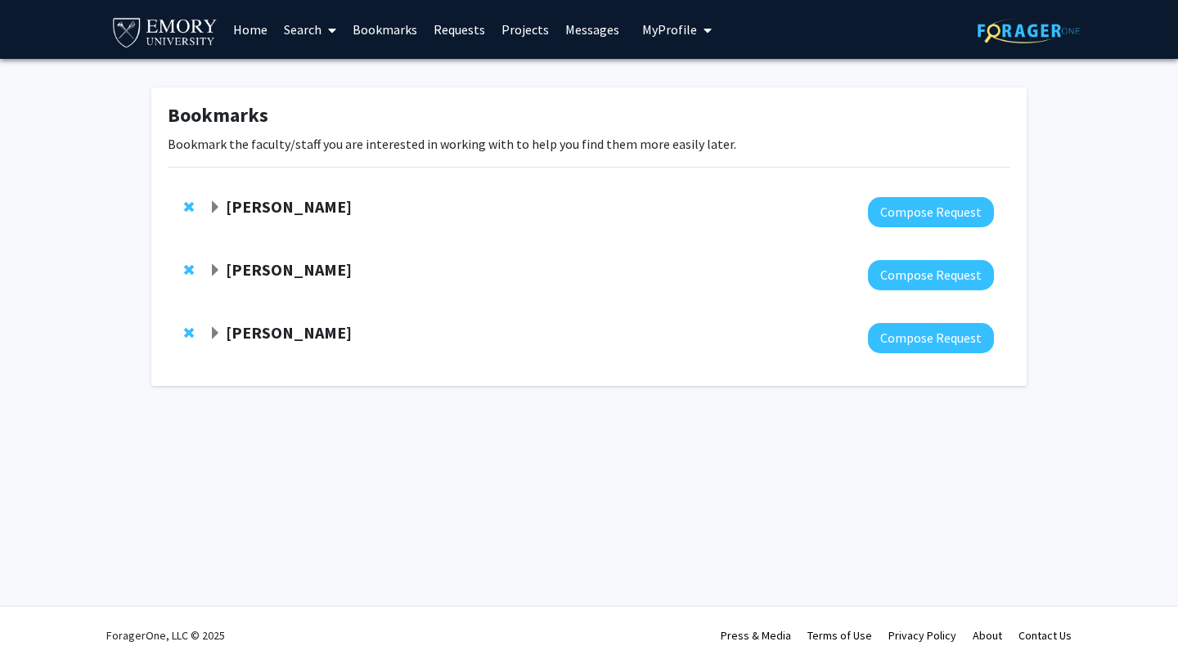
click at [338, 200] on strong "[PERSON_NAME]" at bounding box center [289, 206] width 126 height 20
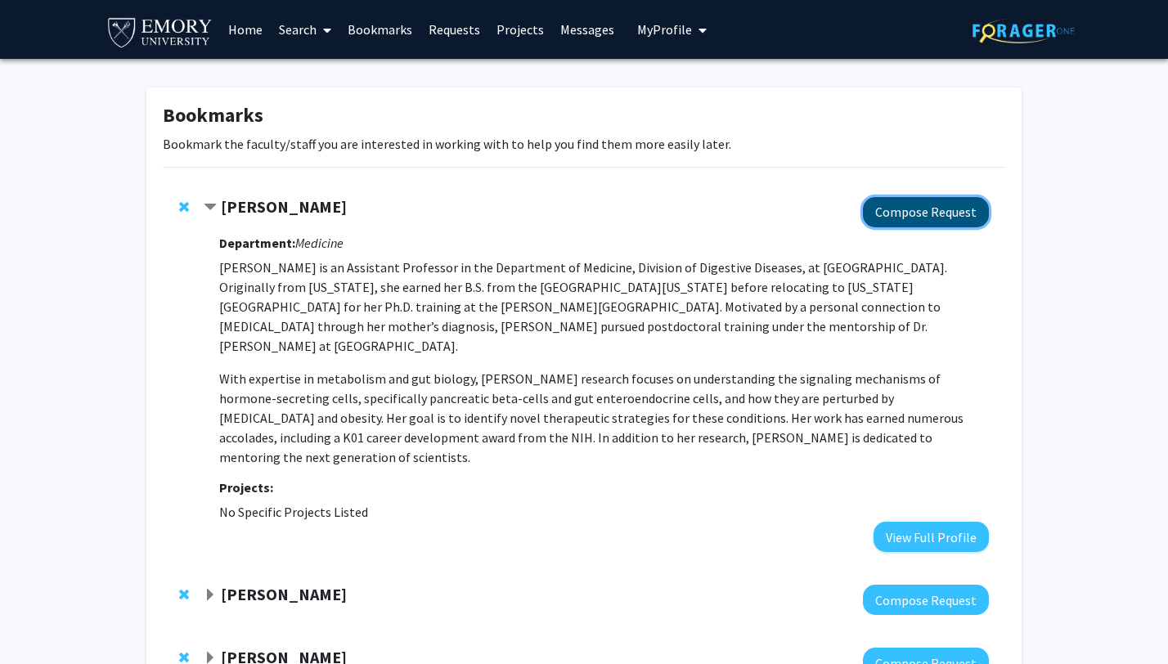
click at [911, 206] on button "Compose Request" at bounding box center [926, 212] width 126 height 30
